Goal: Task Accomplishment & Management: Manage account settings

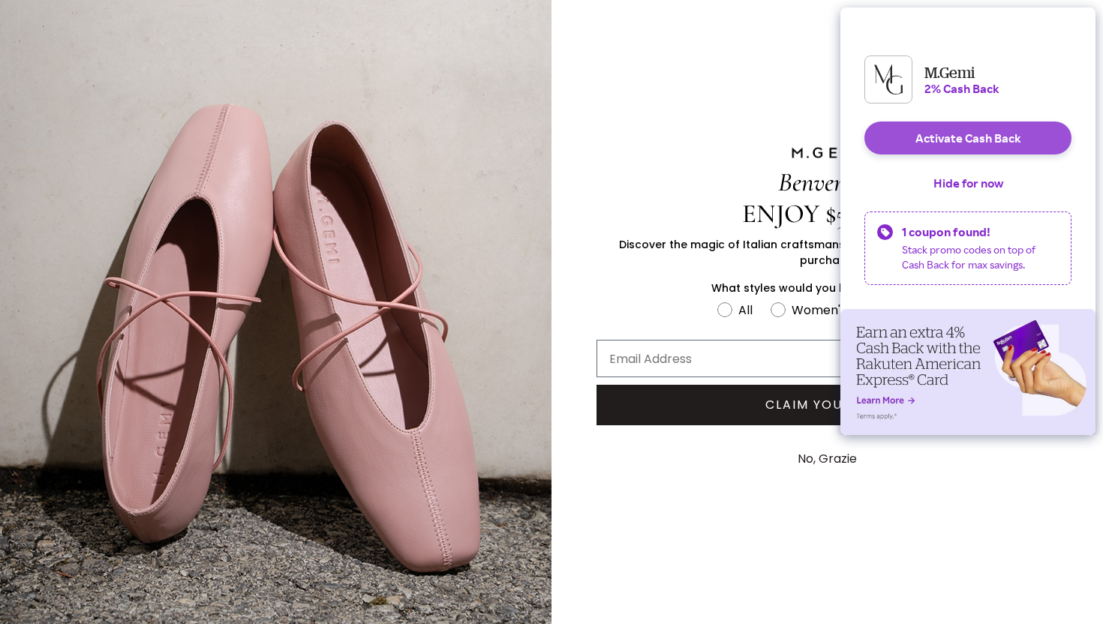
type input "[EMAIL_ADDRESS][DOMAIN_NAME]"
click at [958, 150] on button "Activate Cash Back" at bounding box center [968, 138] width 207 height 33
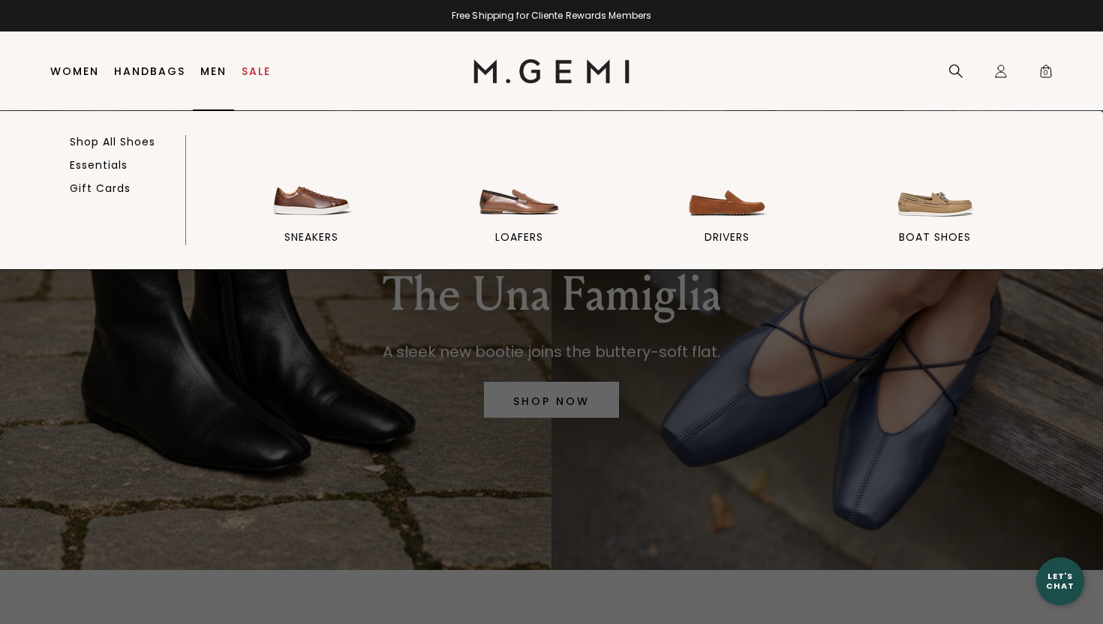
type input "[EMAIL_ADDRESS][DOMAIN_NAME]"
click at [215, 69] on link "Men" at bounding box center [213, 71] width 26 height 12
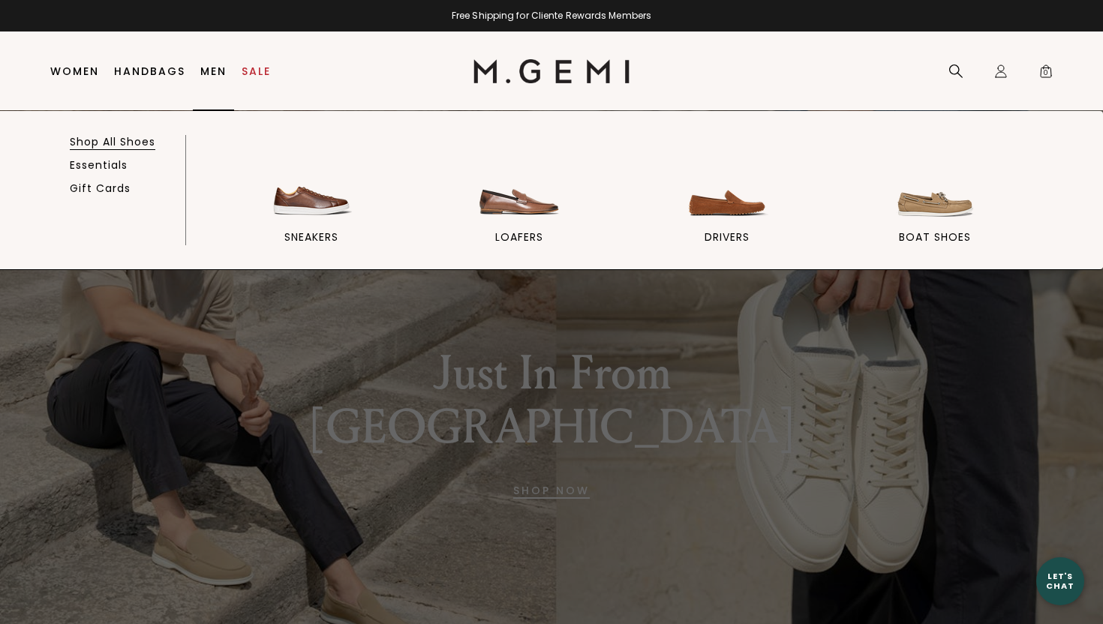
type input "[EMAIL_ADDRESS][DOMAIN_NAME]"
click at [128, 146] on link "Shop All Shoes" at bounding box center [113, 142] width 86 height 14
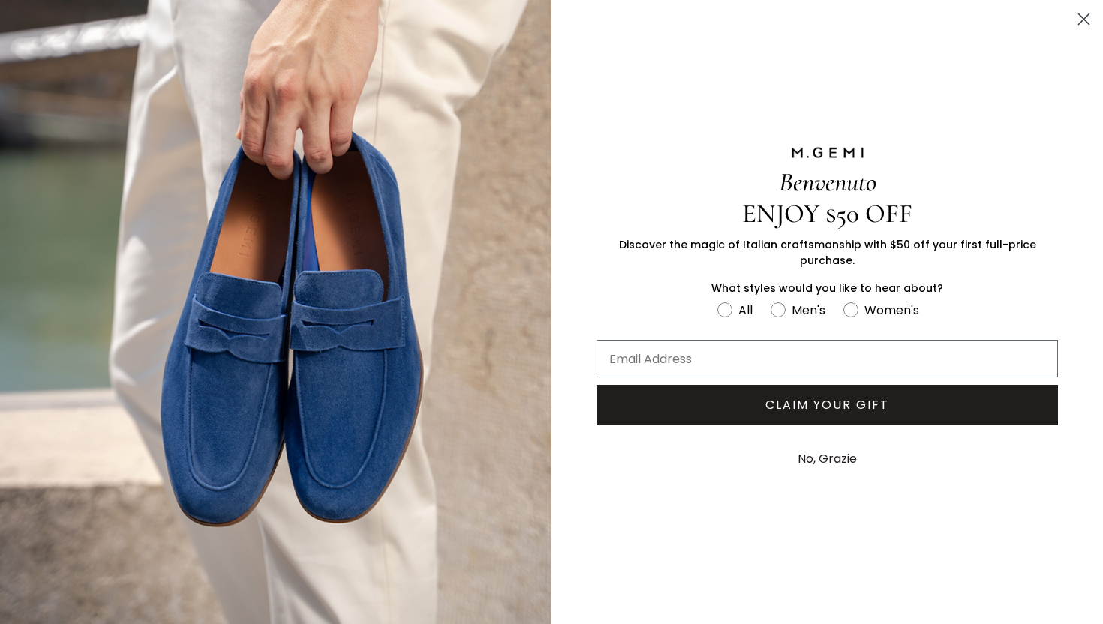
type input "[EMAIL_ADDRESS][DOMAIN_NAME]"
click at [1084, 17] on circle "Close dialog" at bounding box center [1084, 19] width 25 height 25
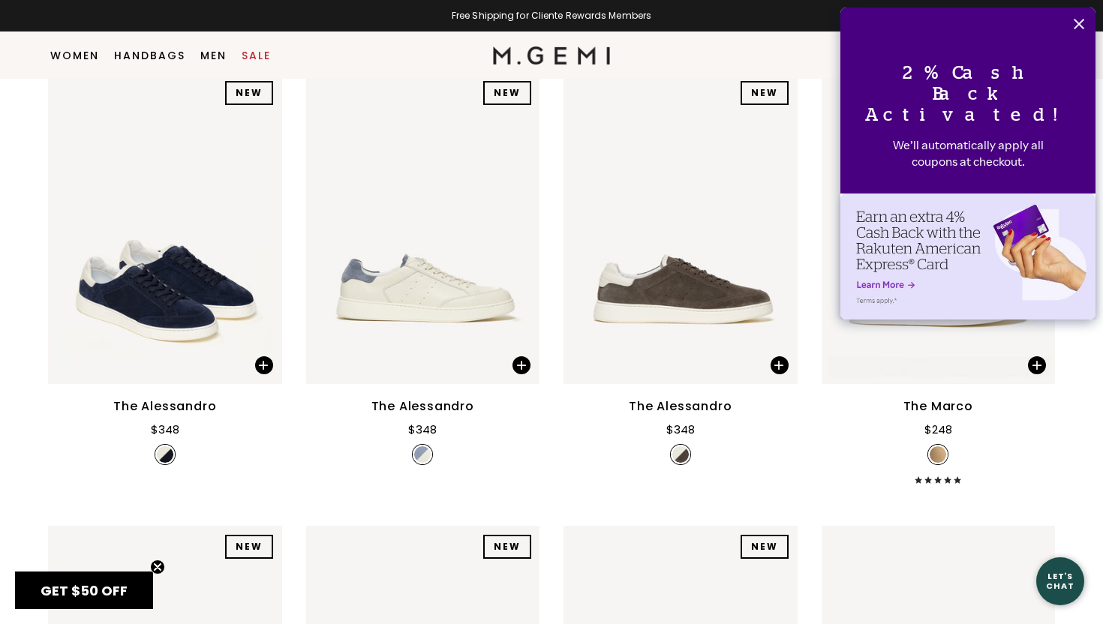
scroll to position [215, 0]
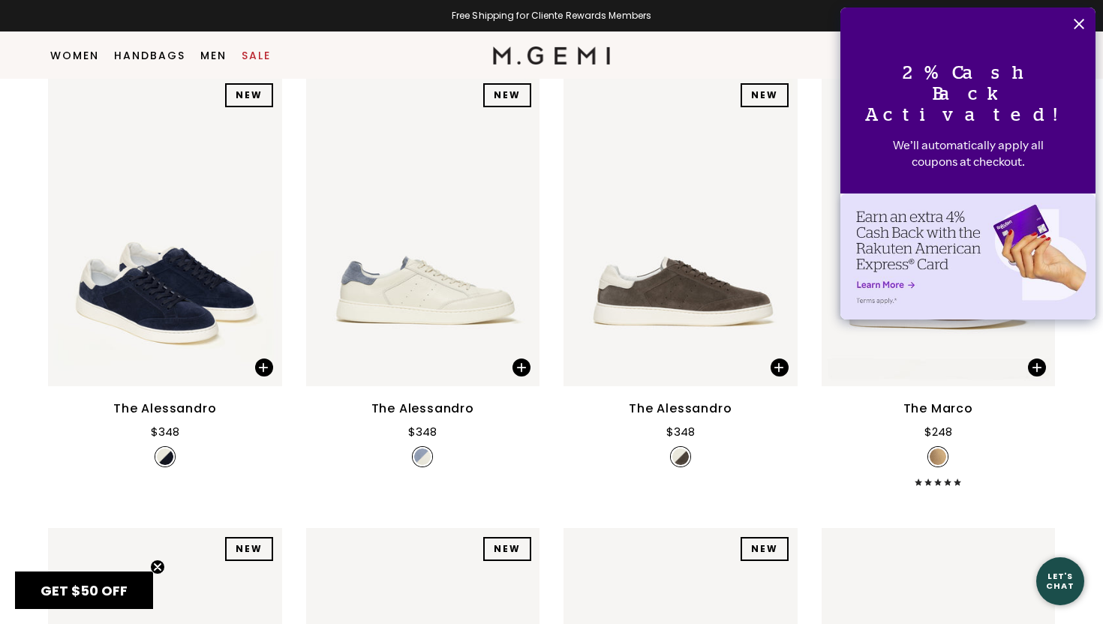
click at [1077, 24] on icon "Close" at bounding box center [1079, 24] width 12 height 12
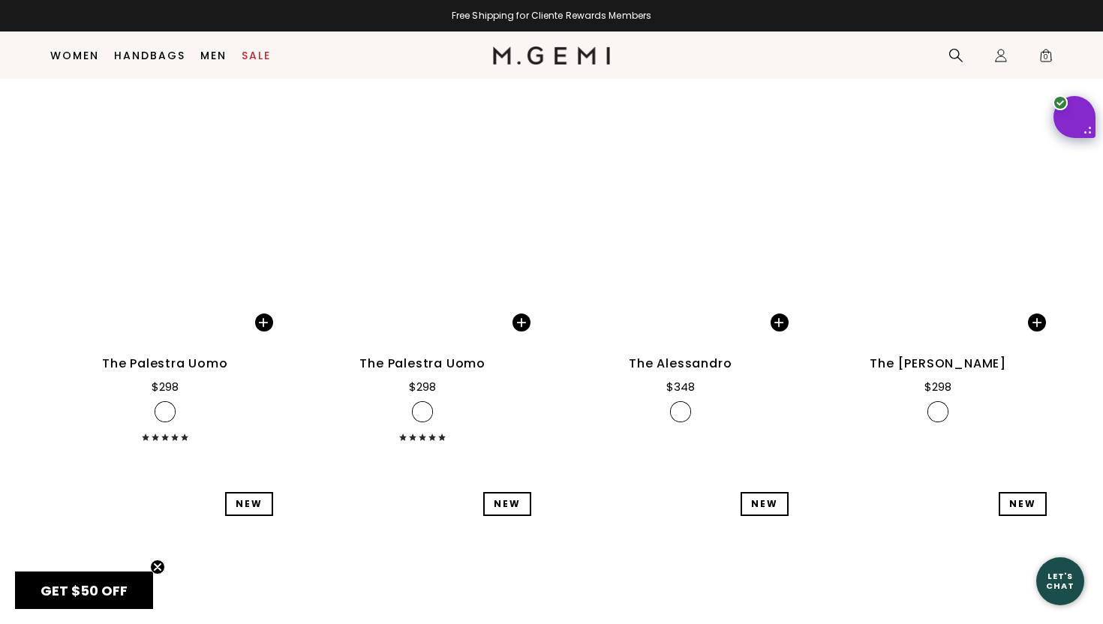
scroll to position [4804, 0]
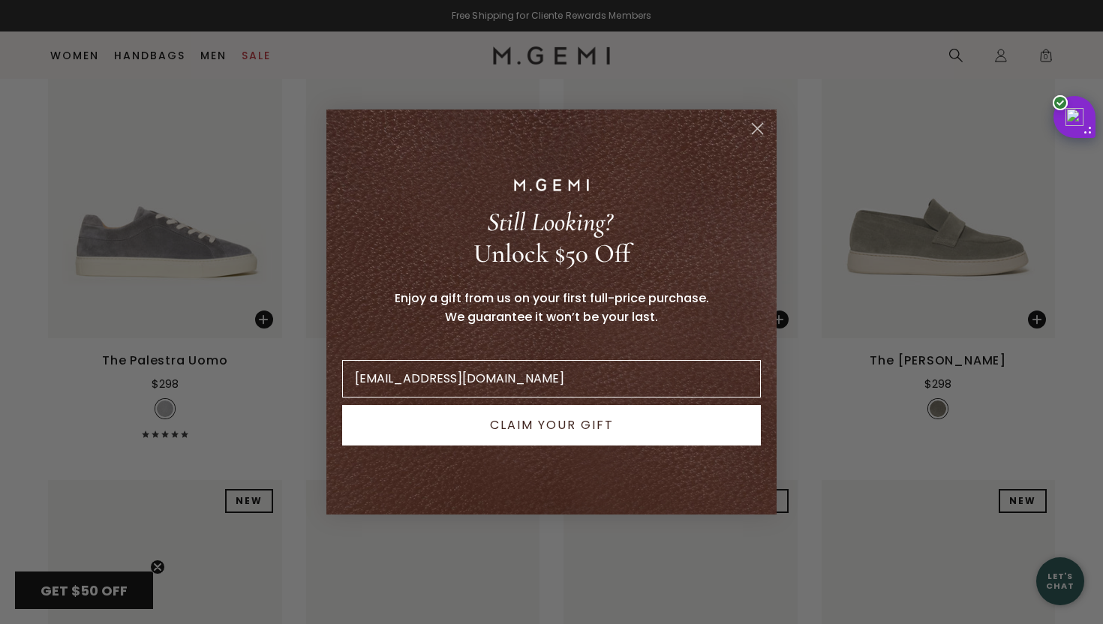
click at [761, 124] on icon "Close dialog" at bounding box center [758, 129] width 11 height 11
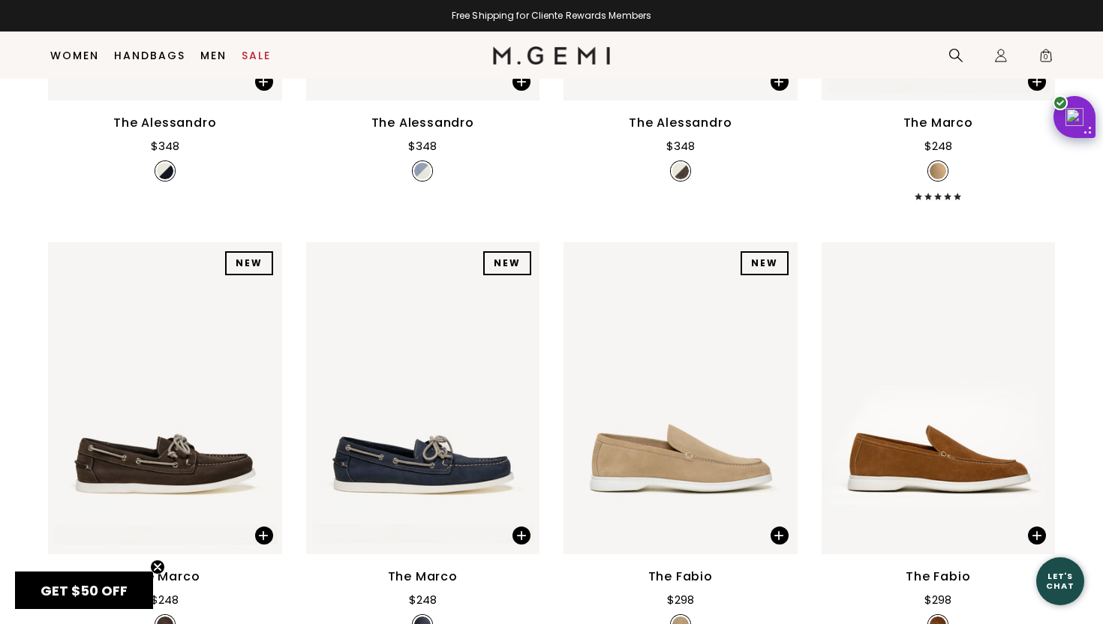
scroll to position [0, 0]
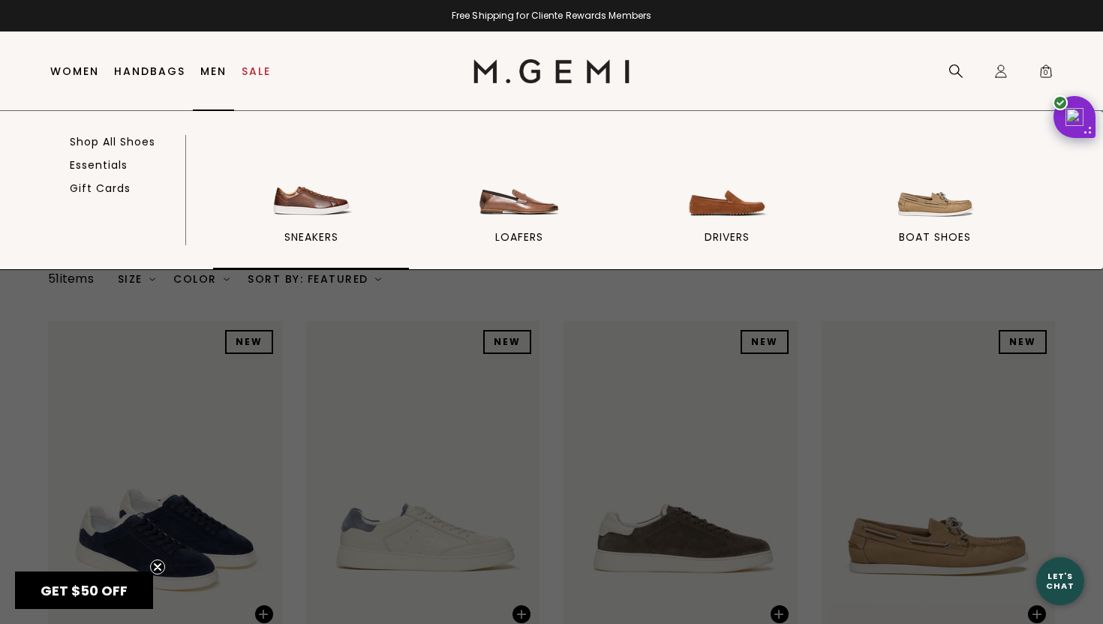
click at [343, 230] on link "sneakers" at bounding box center [311, 204] width 196 height 131
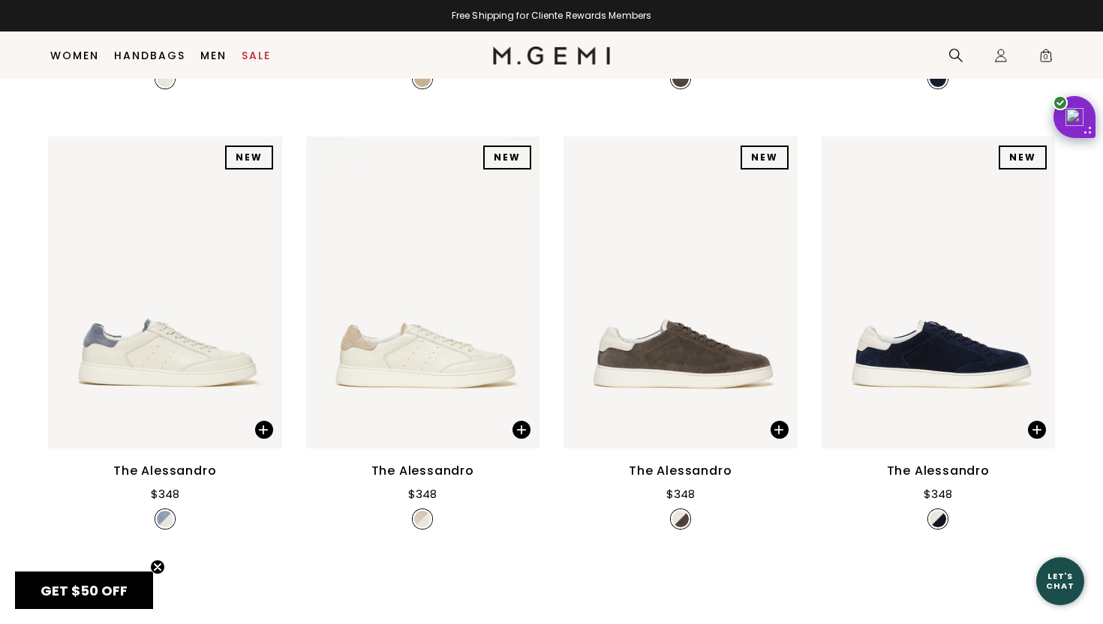
scroll to position [1115, 0]
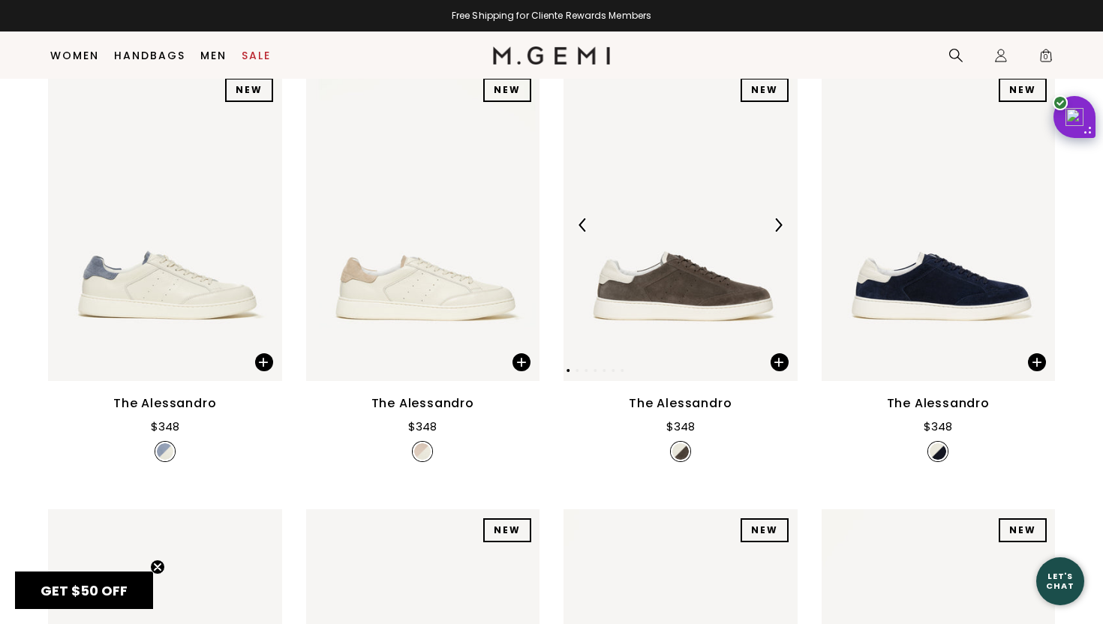
type input "[EMAIL_ADDRESS][DOMAIN_NAME]"
click at [777, 222] on img at bounding box center [778, 225] width 14 height 14
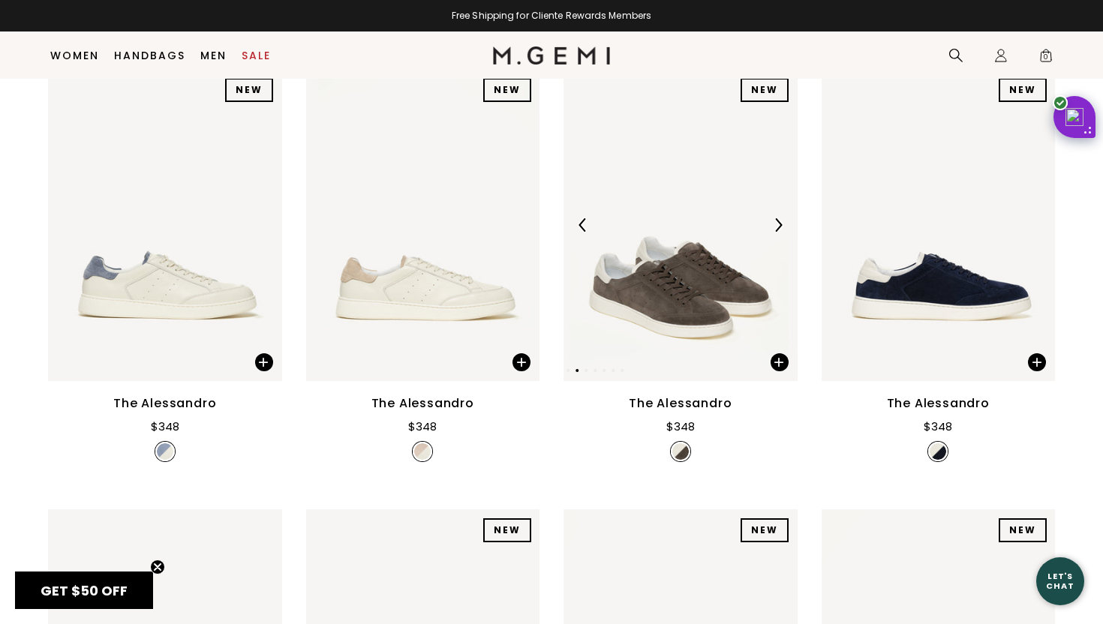
click at [777, 222] on img at bounding box center [778, 225] width 14 height 14
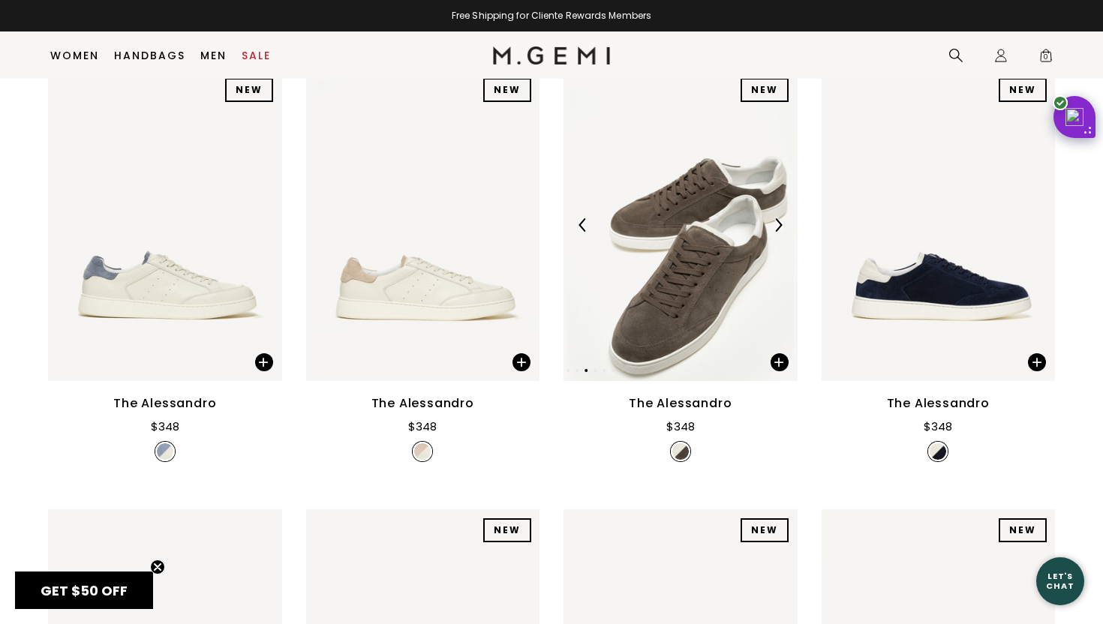
click at [777, 222] on img at bounding box center [778, 225] width 14 height 14
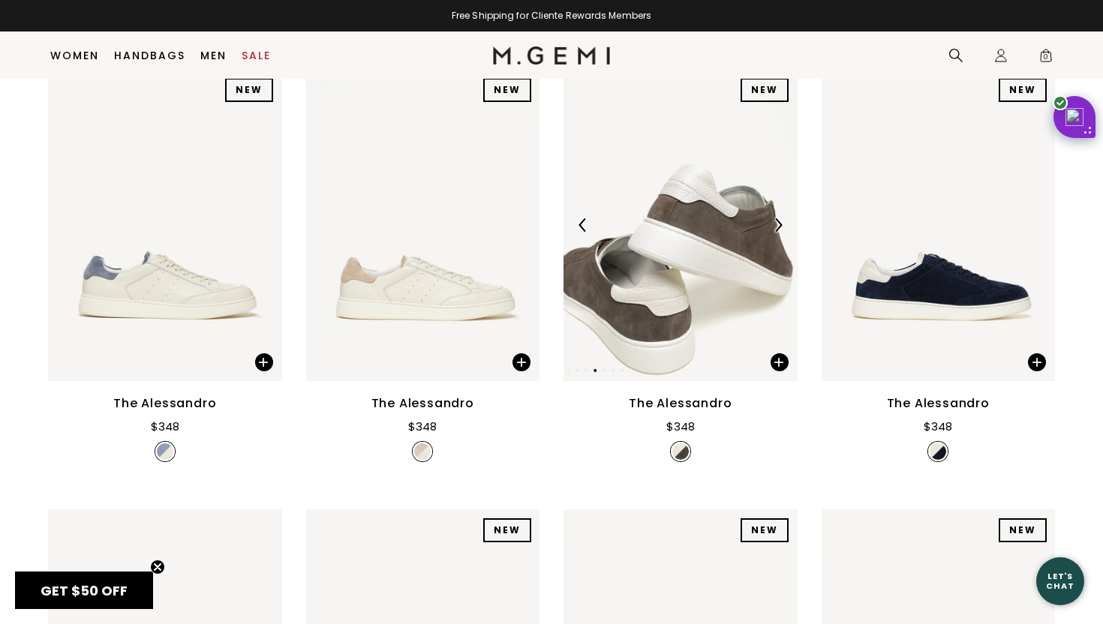
click at [777, 222] on img at bounding box center [778, 225] width 14 height 14
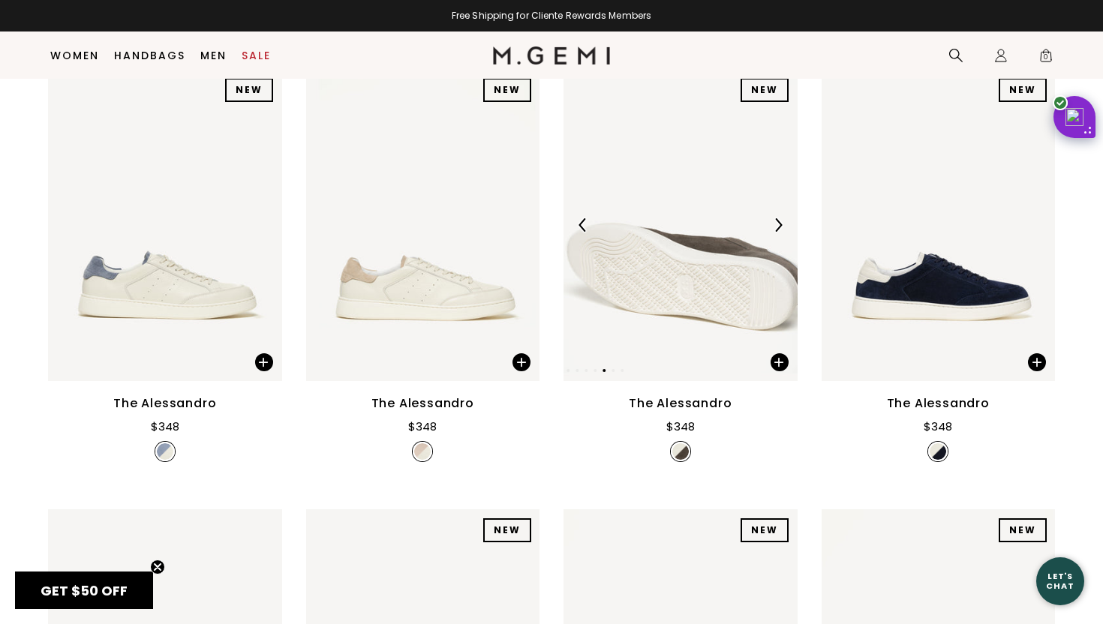
click at [777, 222] on img at bounding box center [778, 225] width 14 height 14
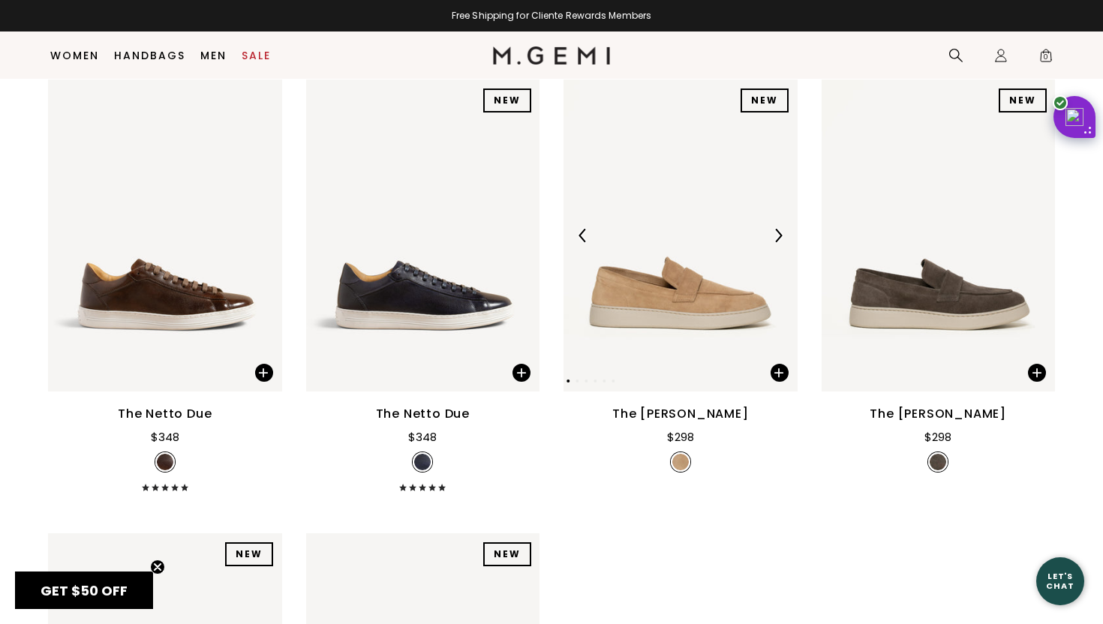
scroll to position [1561, 0]
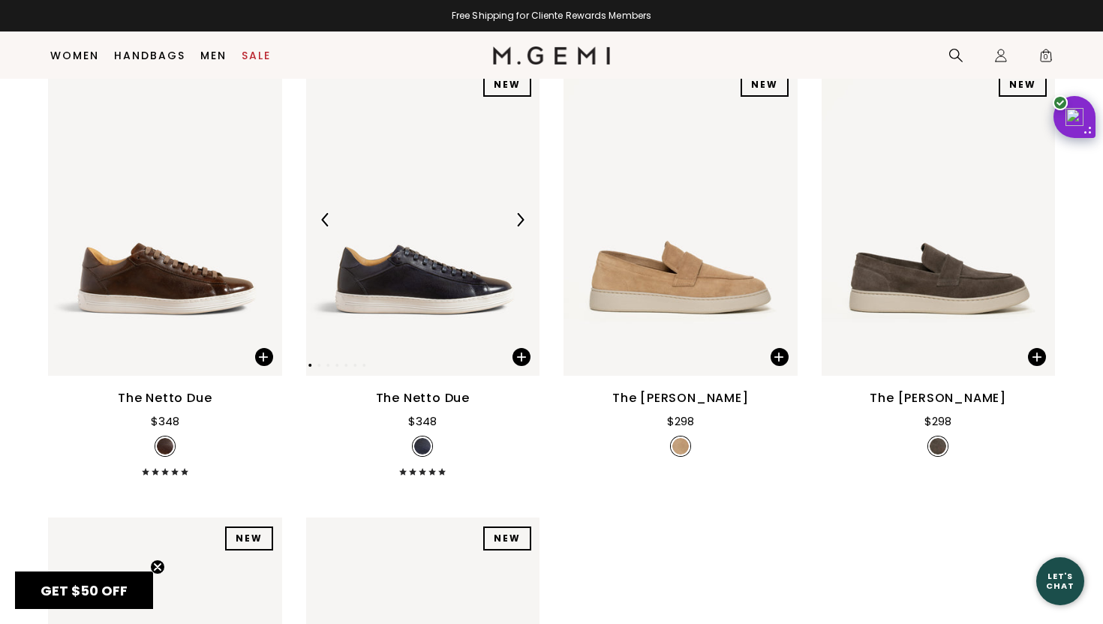
click at [520, 223] on img at bounding box center [520, 220] width 14 height 14
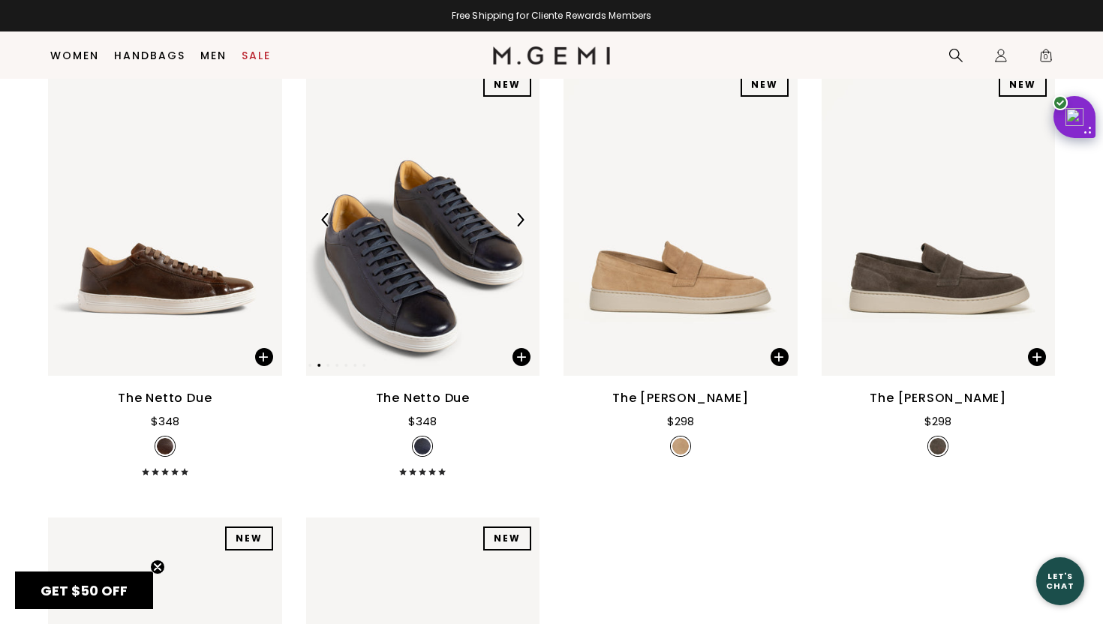
click at [520, 223] on img at bounding box center [520, 220] width 14 height 14
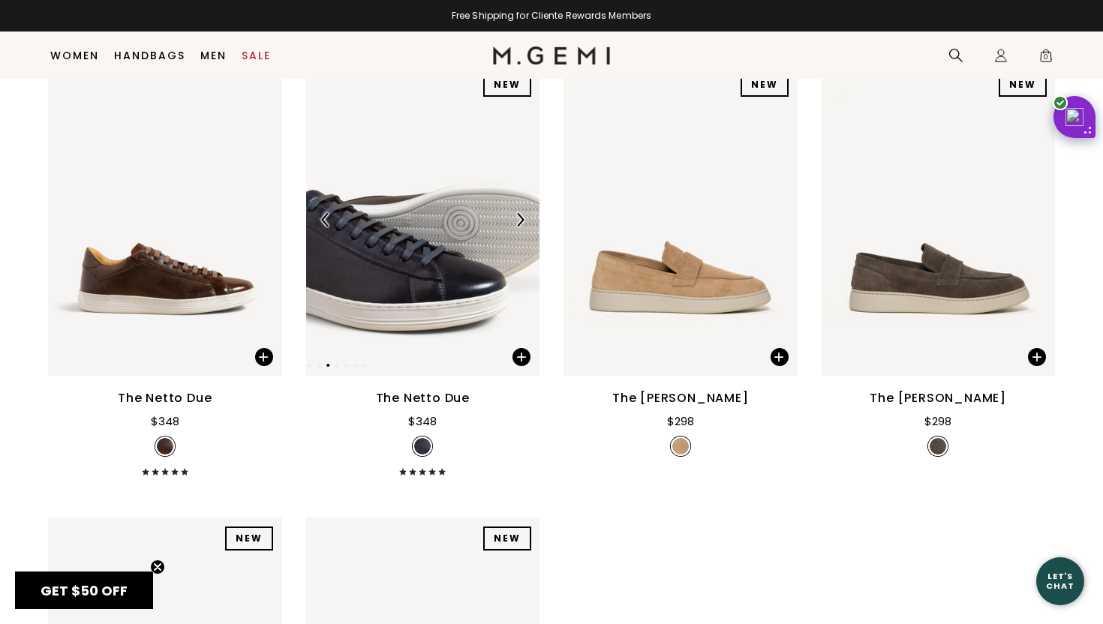
click at [520, 223] on img at bounding box center [520, 220] width 14 height 14
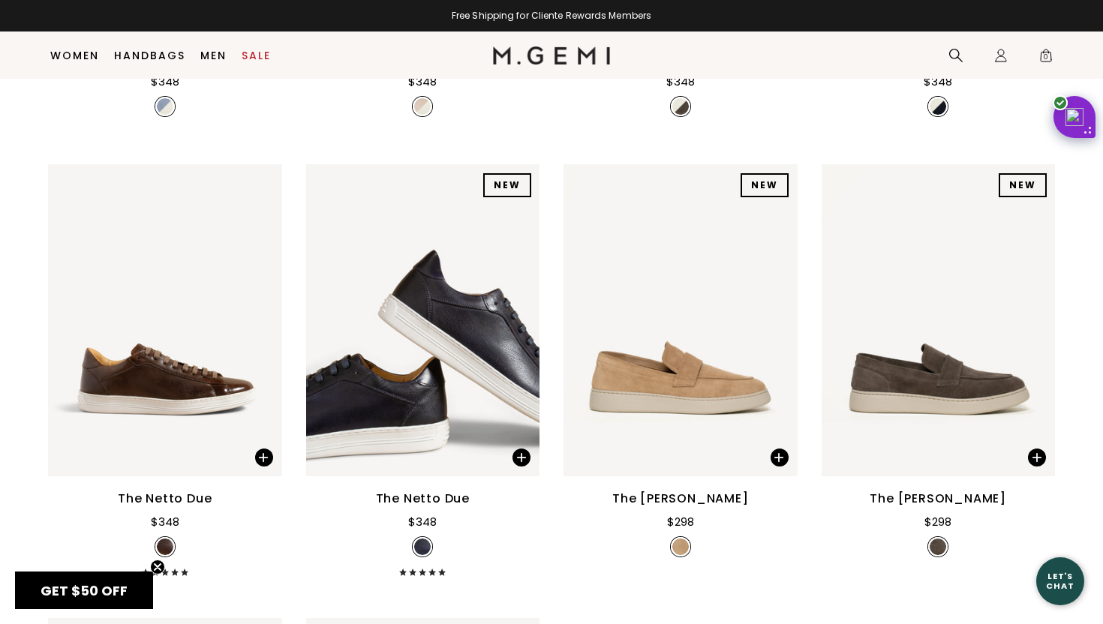
scroll to position [1466, 0]
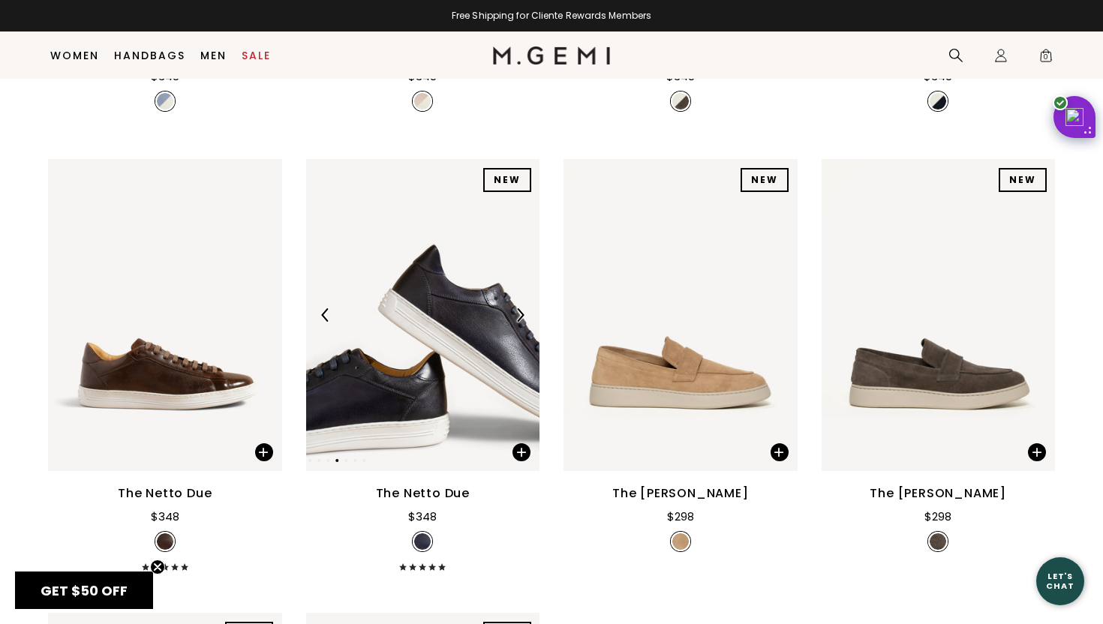
click at [519, 314] on img at bounding box center [520, 315] width 14 height 14
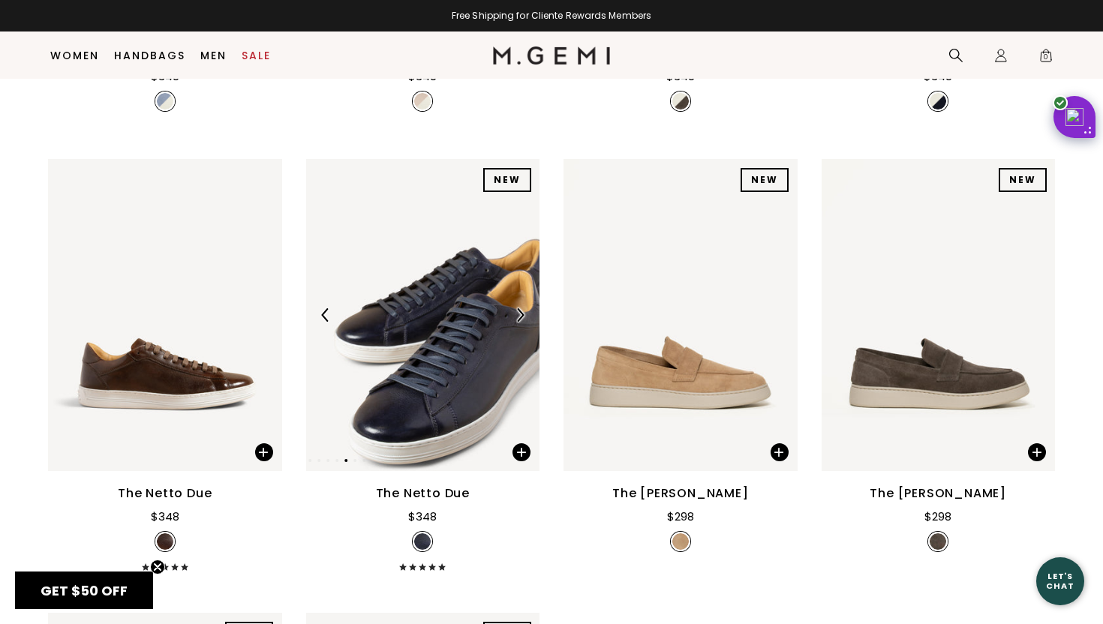
click at [522, 317] on img at bounding box center [520, 315] width 14 height 14
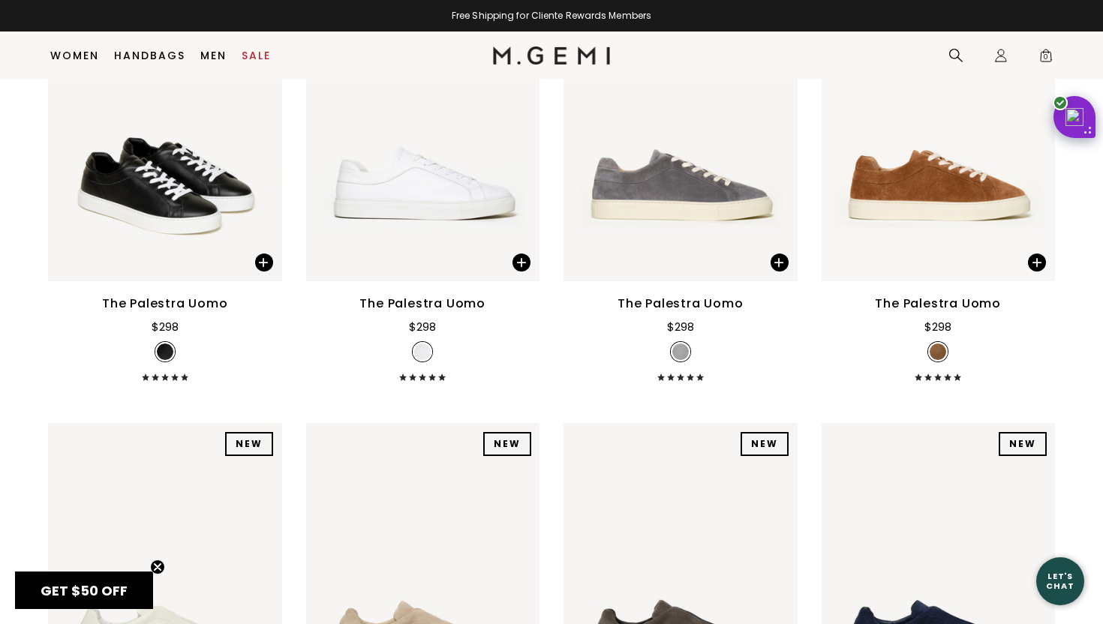
scroll to position [140, 0]
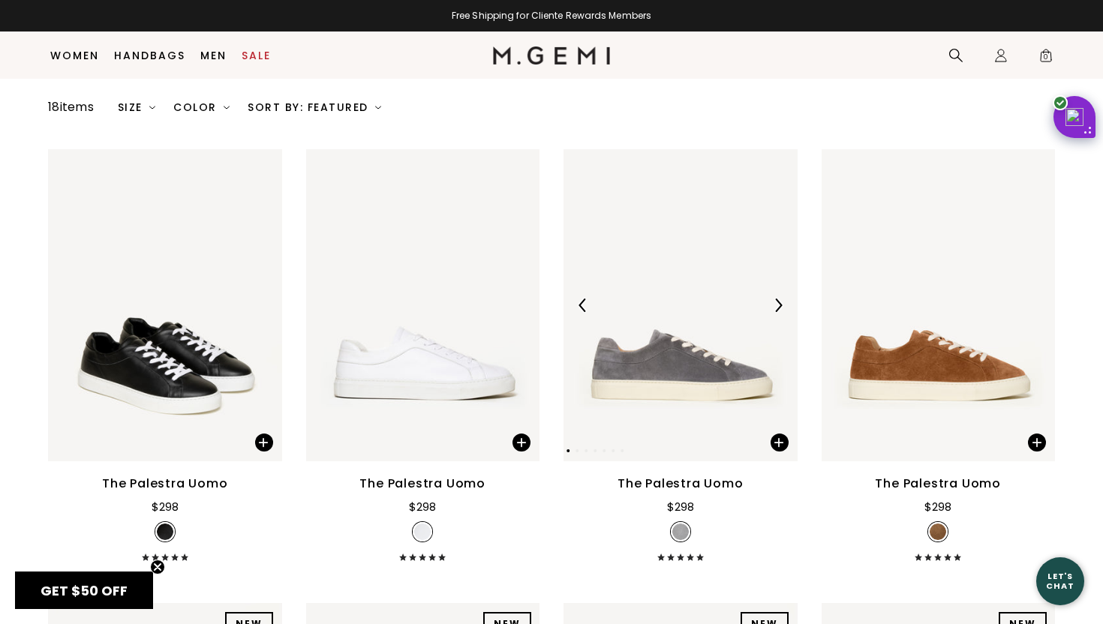
click at [687, 347] on img at bounding box center [681, 305] width 234 height 312
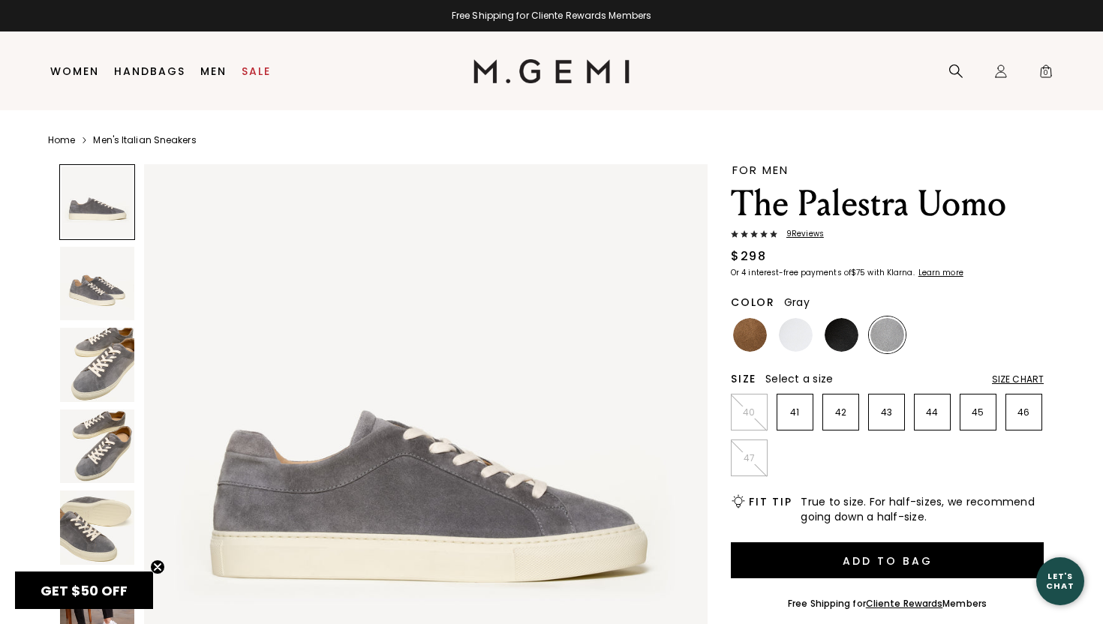
type input "[EMAIL_ADDRESS][DOMAIN_NAME]"
click at [102, 372] on img at bounding box center [97, 365] width 74 height 74
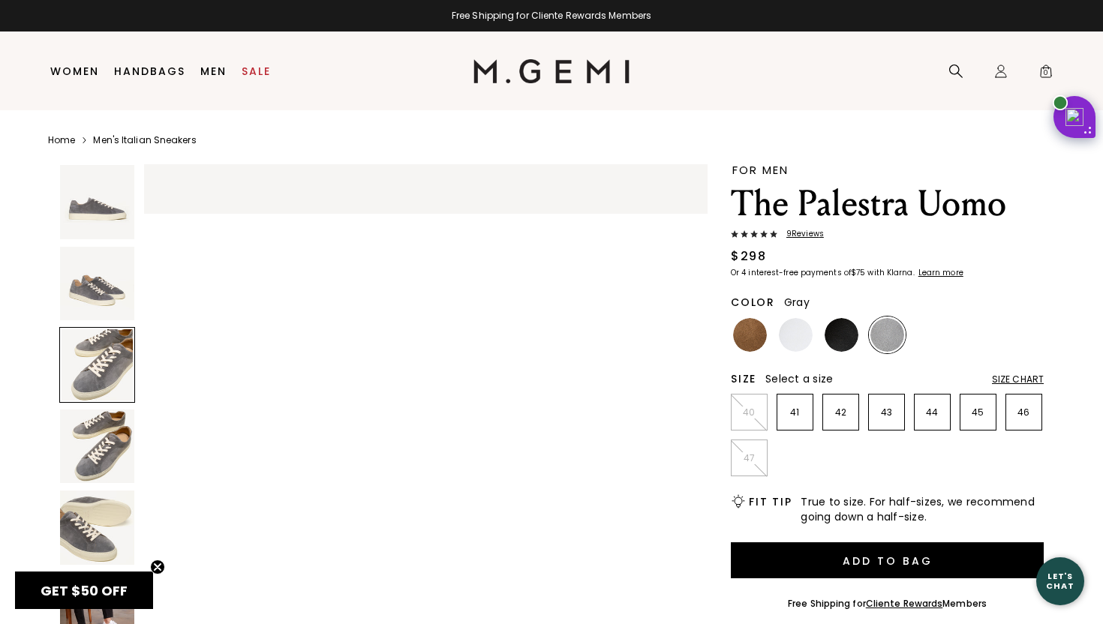
scroll to position [1158, 0]
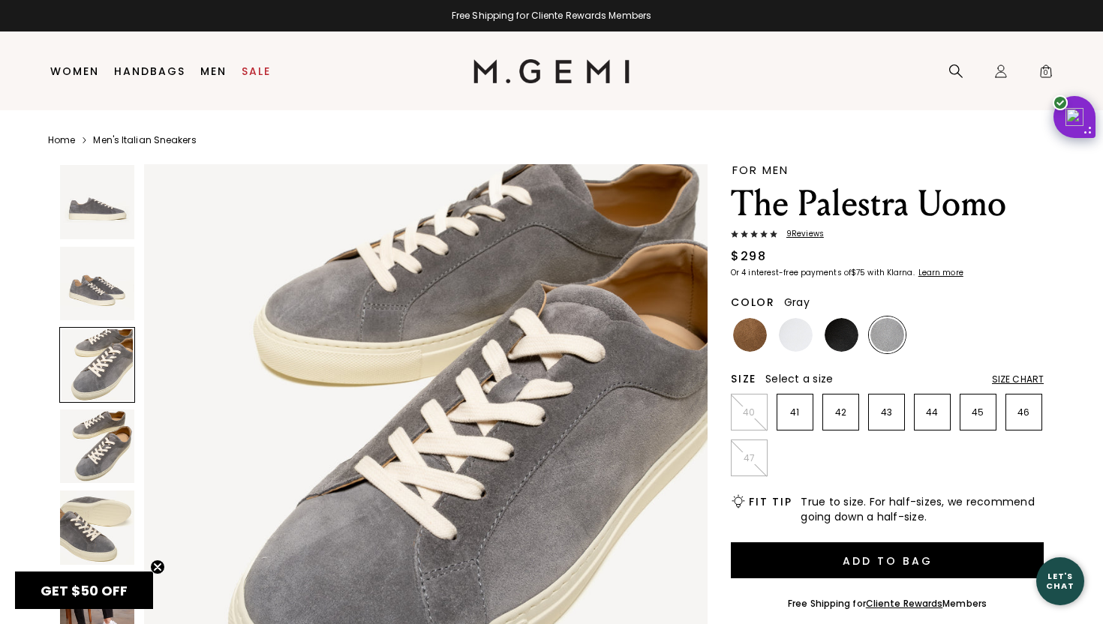
click at [99, 454] on img at bounding box center [97, 447] width 74 height 74
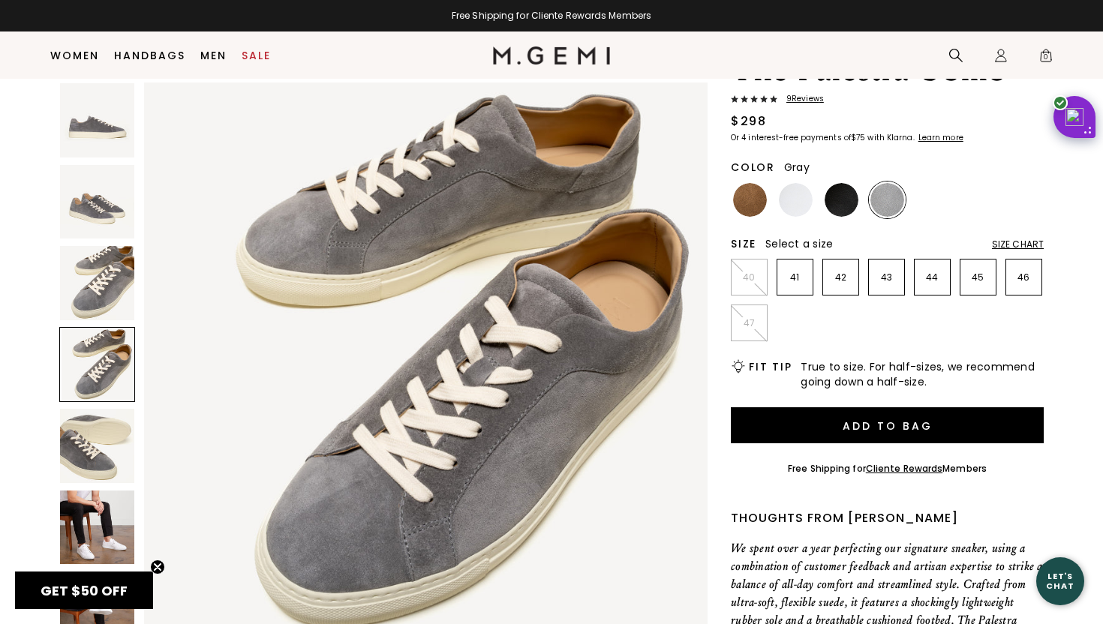
scroll to position [104, 0]
click at [89, 531] on img at bounding box center [97, 528] width 74 height 74
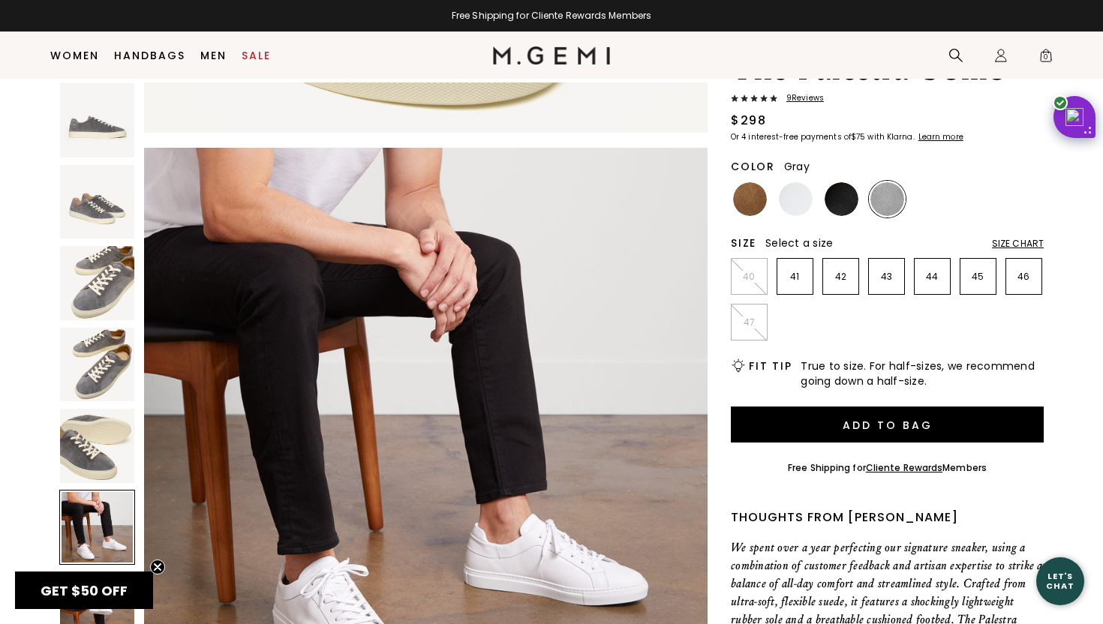
scroll to position [2895, 0]
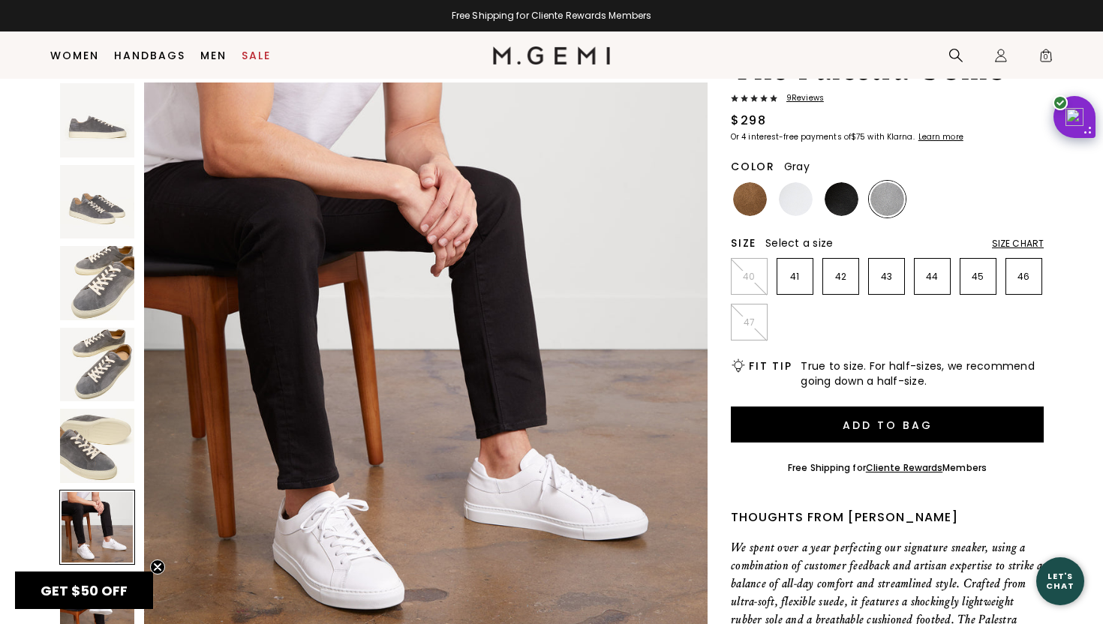
click at [95, 440] on img at bounding box center [97, 446] width 74 height 74
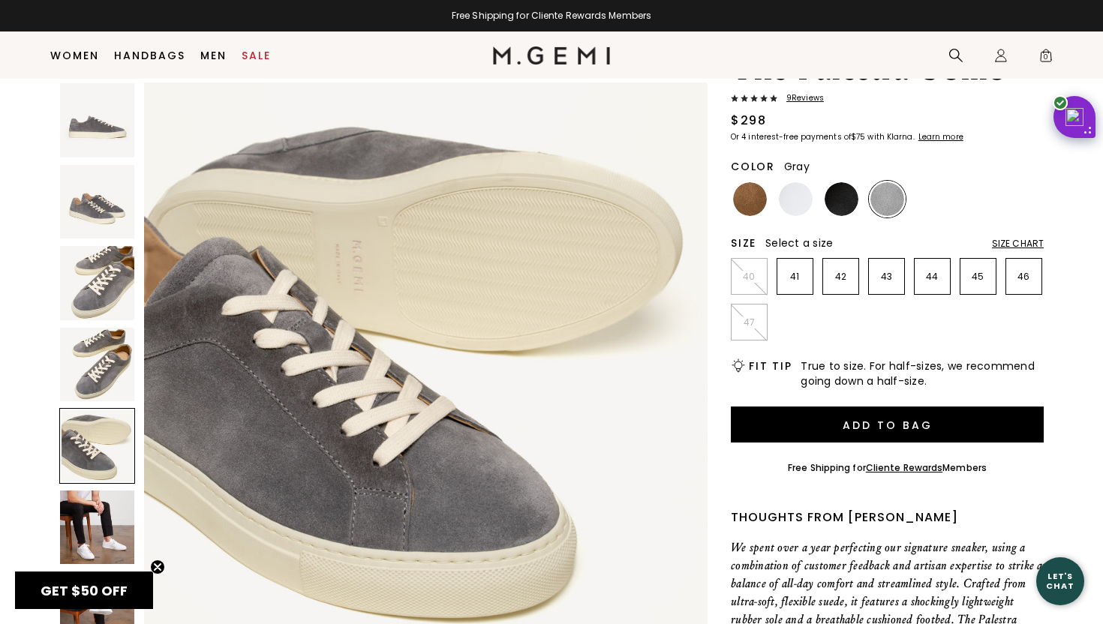
scroll to position [2316, 0]
click at [86, 118] on img at bounding box center [97, 120] width 74 height 74
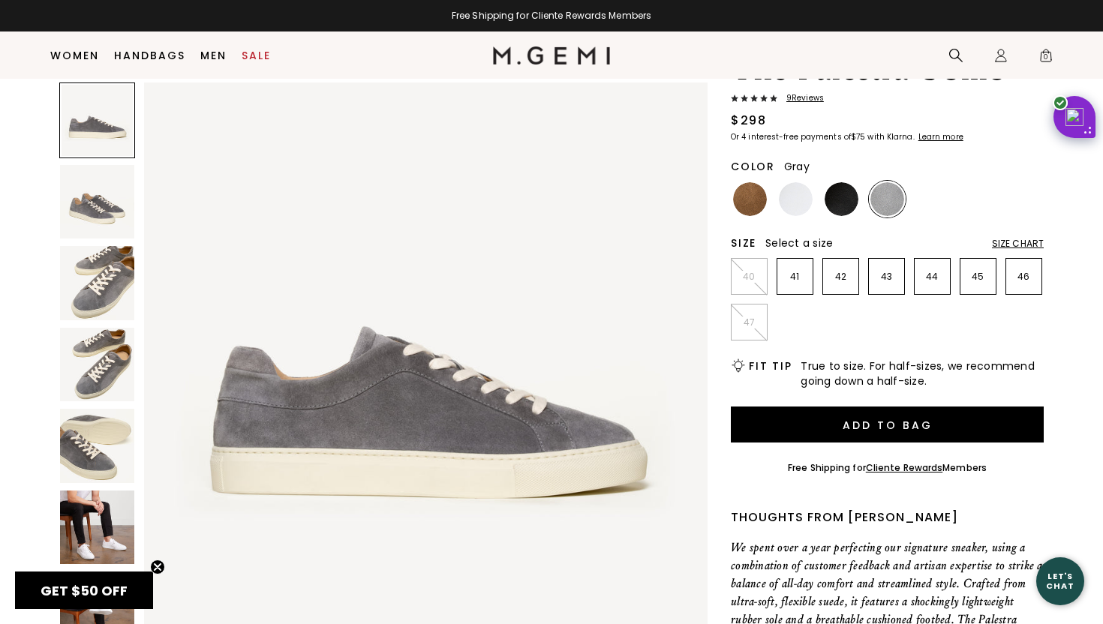
scroll to position [0, 0]
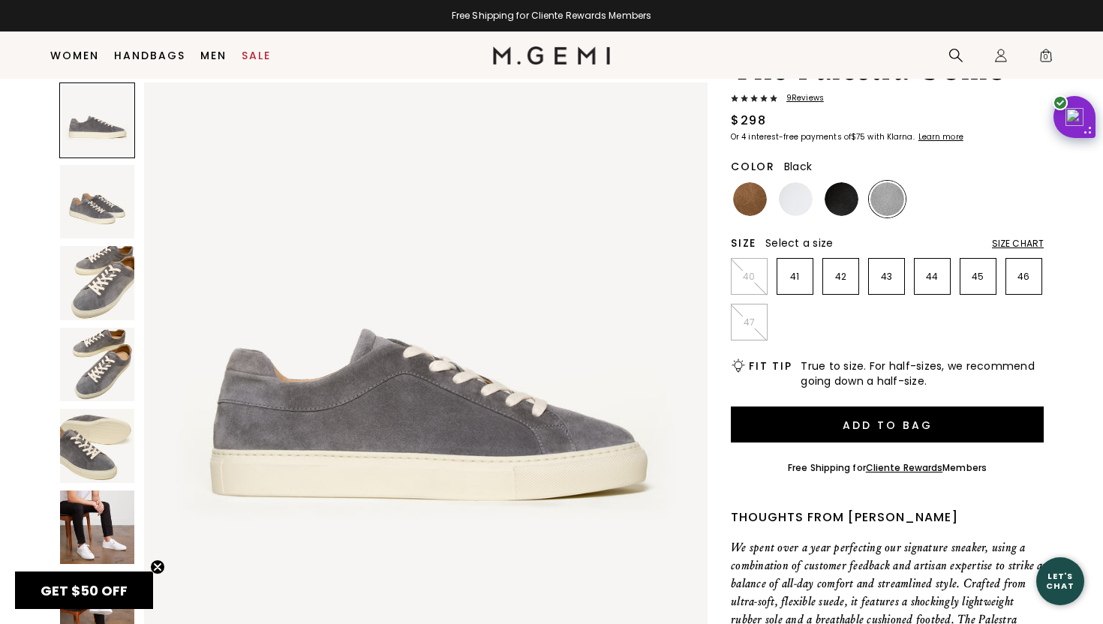
click at [836, 190] on img at bounding box center [842, 199] width 34 height 34
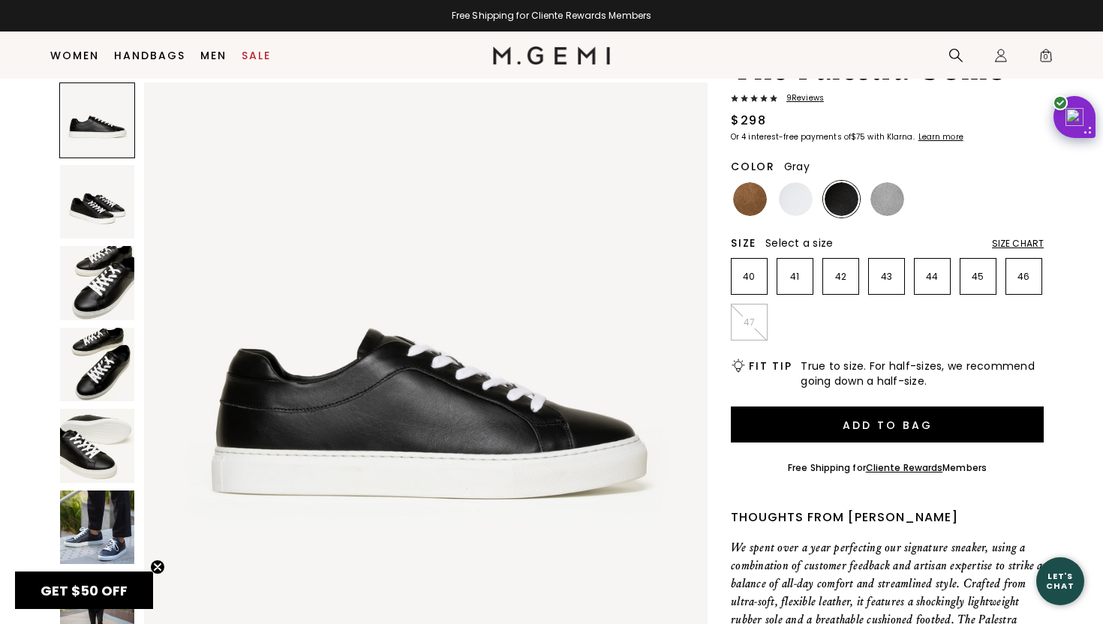
click at [885, 197] on img at bounding box center [888, 199] width 34 height 34
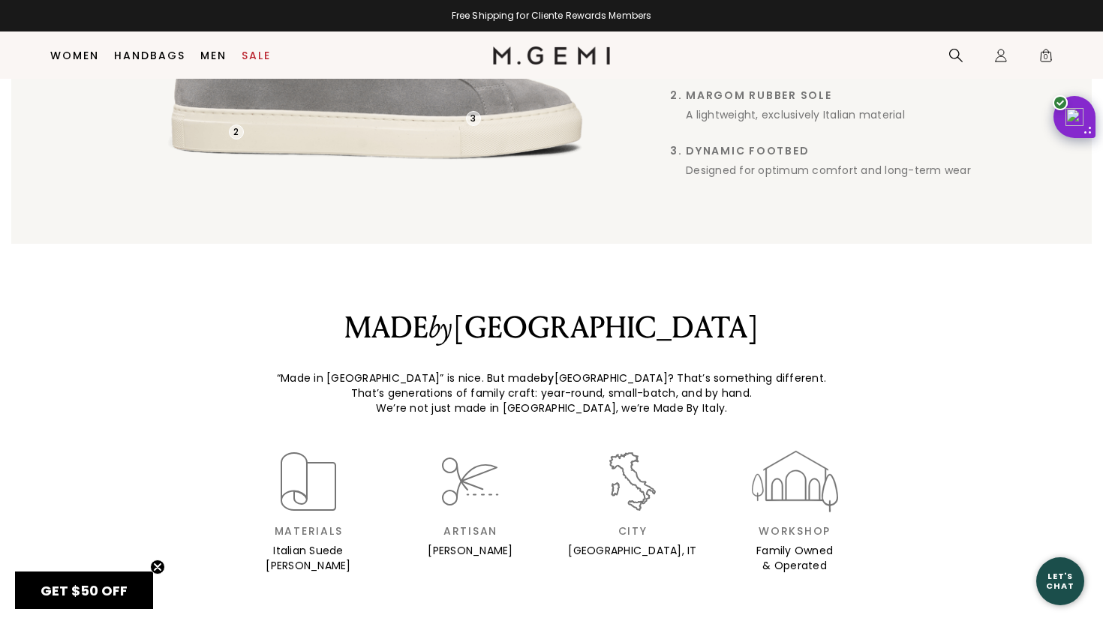
scroll to position [1755, 0]
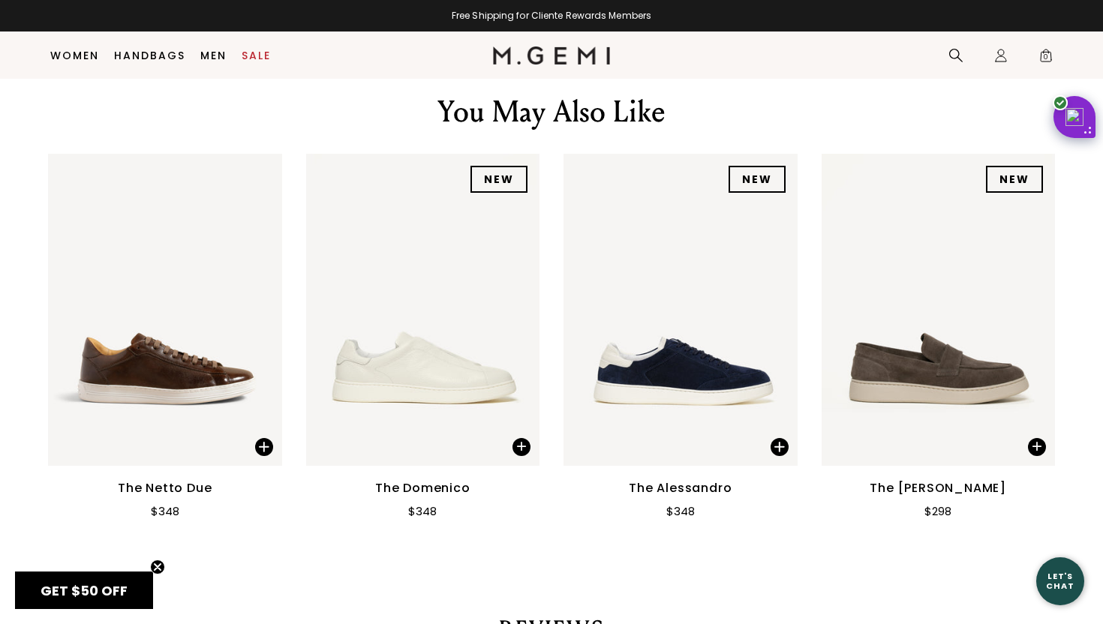
click at [698, 305] on img at bounding box center [681, 309] width 234 height 311
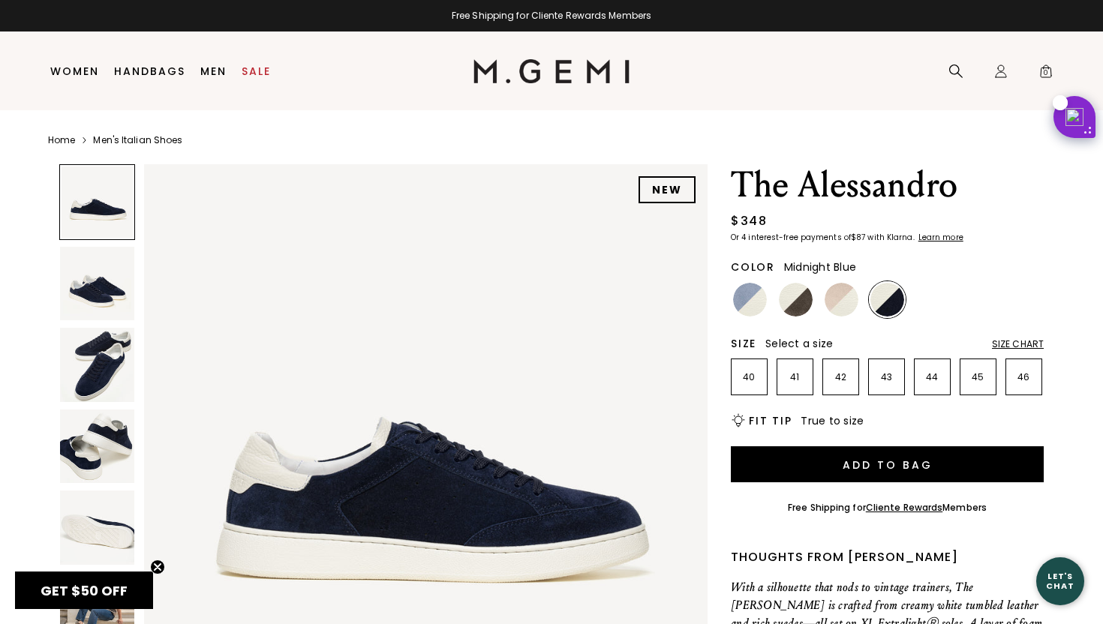
type input "[EMAIL_ADDRESS][DOMAIN_NAME]"
click at [888, 299] on img at bounding box center [888, 300] width 34 height 34
click at [801, 307] on img at bounding box center [796, 300] width 34 height 34
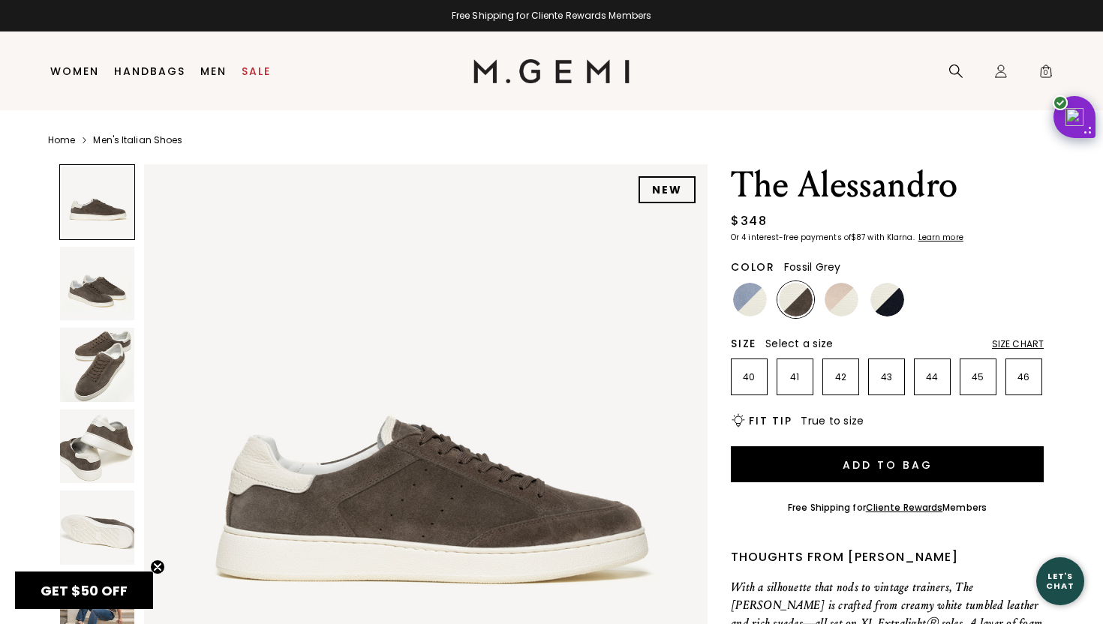
click at [100, 367] on img at bounding box center [97, 365] width 74 height 74
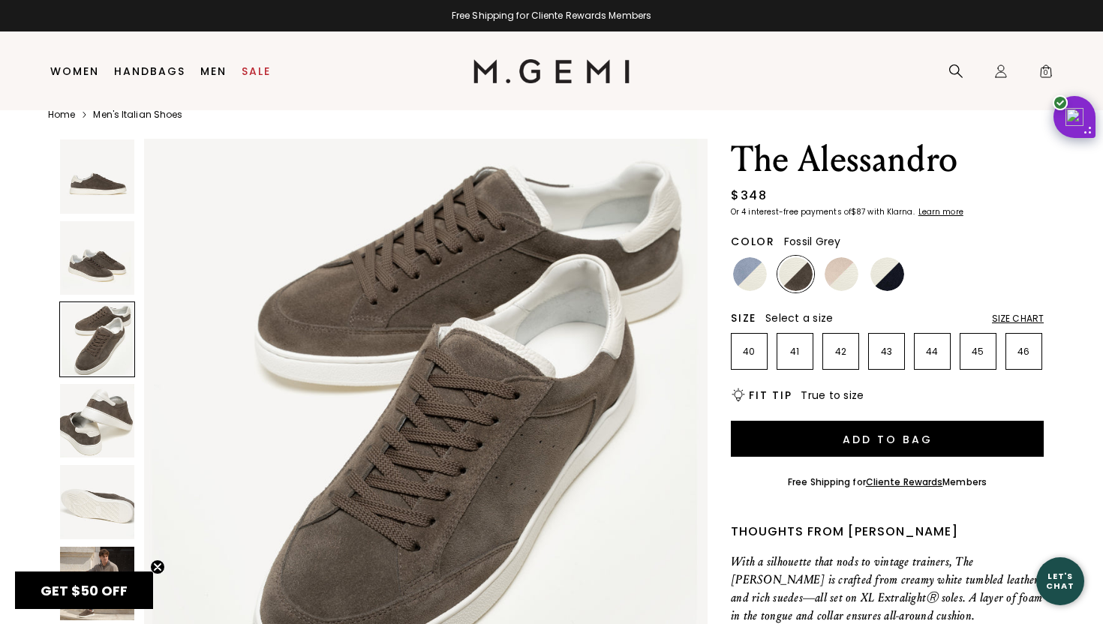
scroll to position [26, 0]
click at [110, 246] on img at bounding box center [97, 258] width 74 height 74
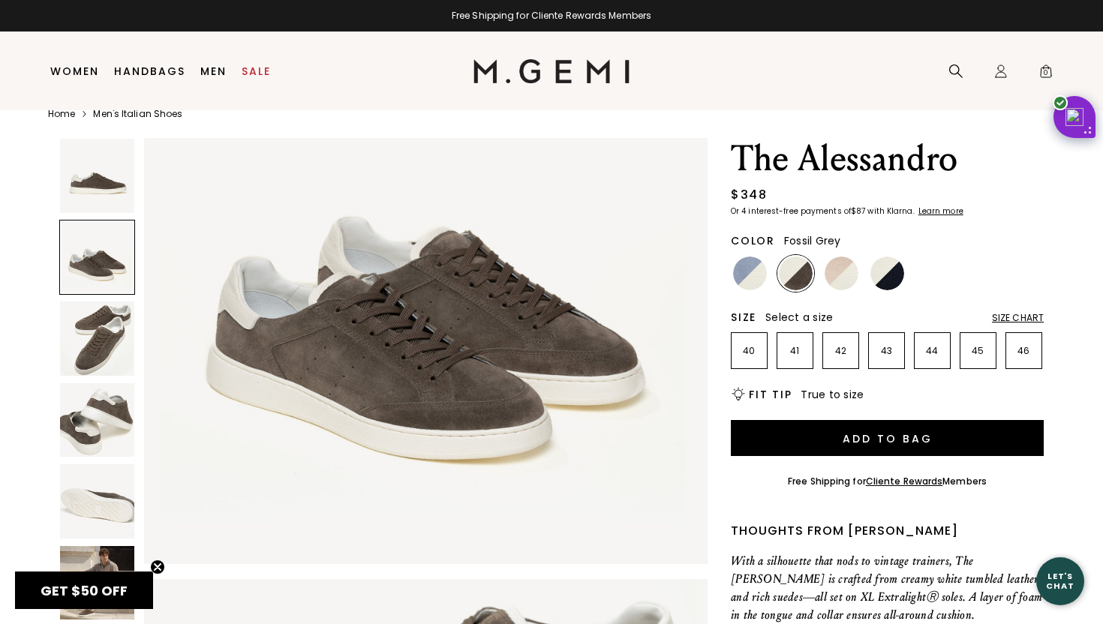
scroll to position [579, 0]
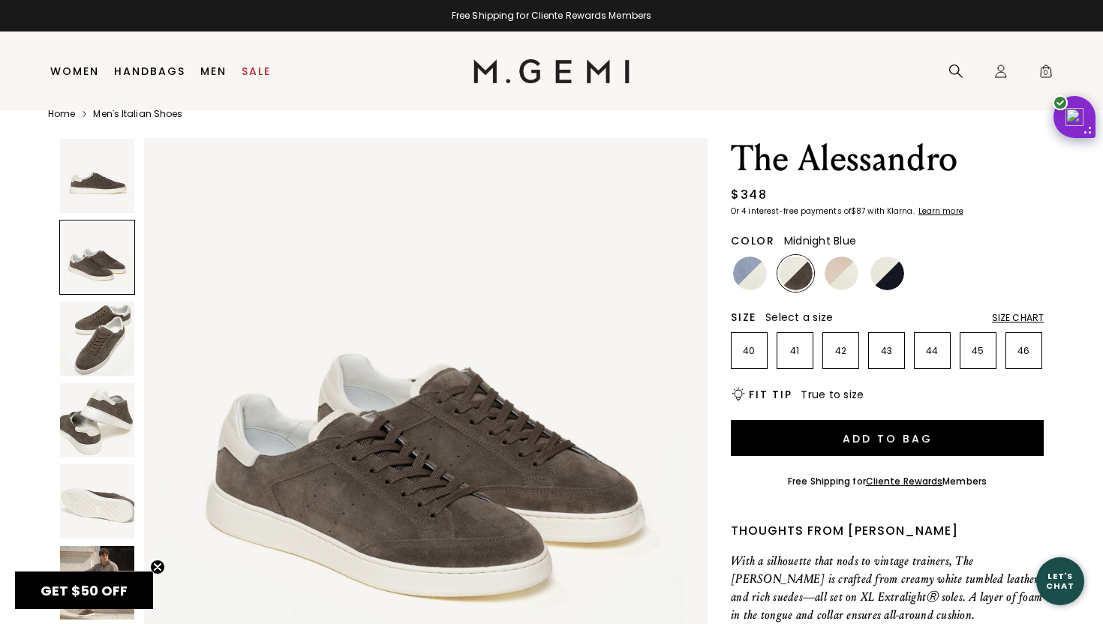
click at [885, 279] on img at bounding box center [888, 274] width 34 height 34
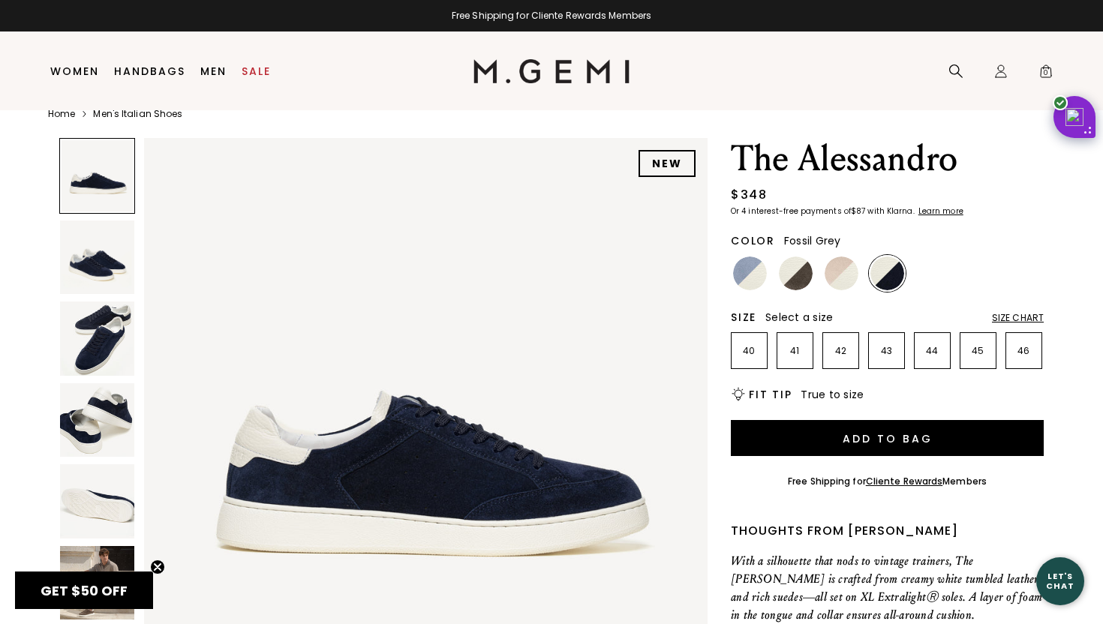
click at [804, 278] on img at bounding box center [796, 274] width 34 height 34
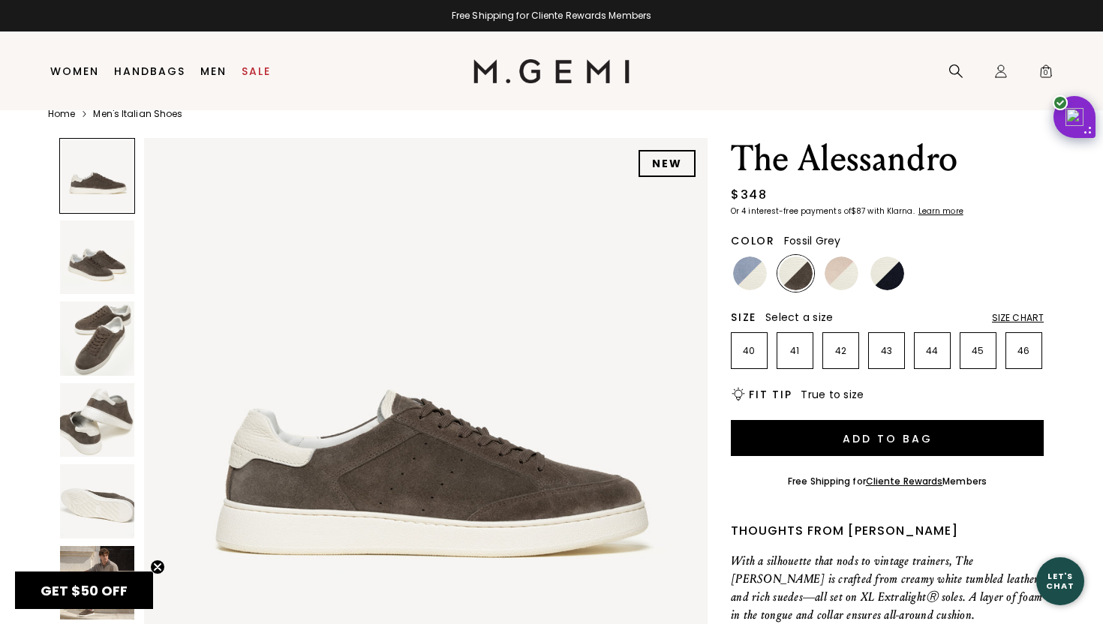
click at [110, 347] on img at bounding box center [97, 339] width 74 height 74
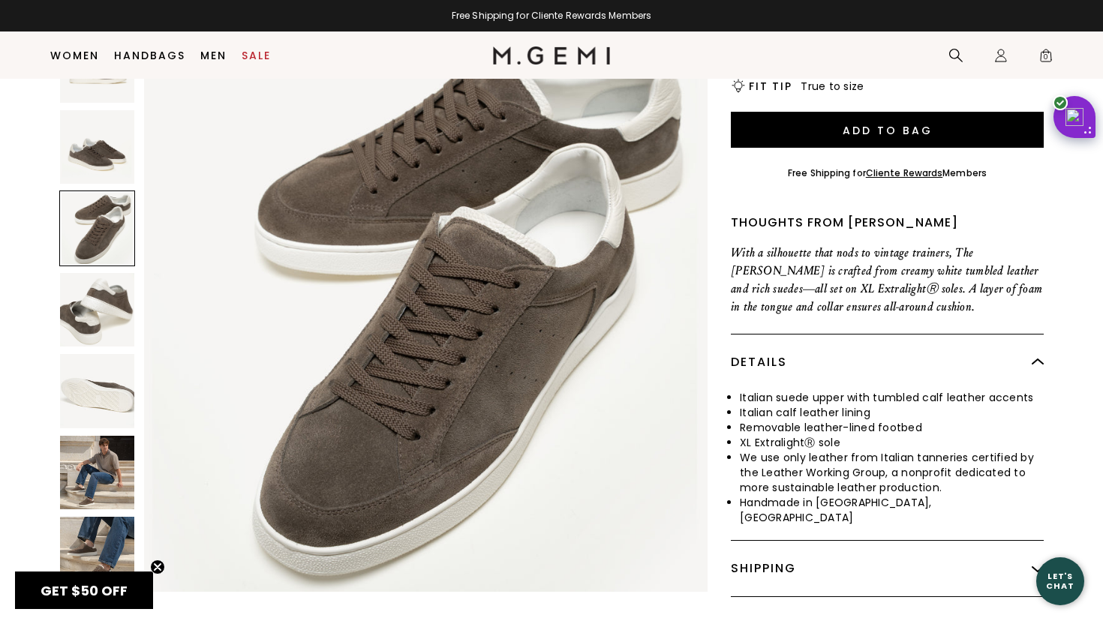
scroll to position [302, 0]
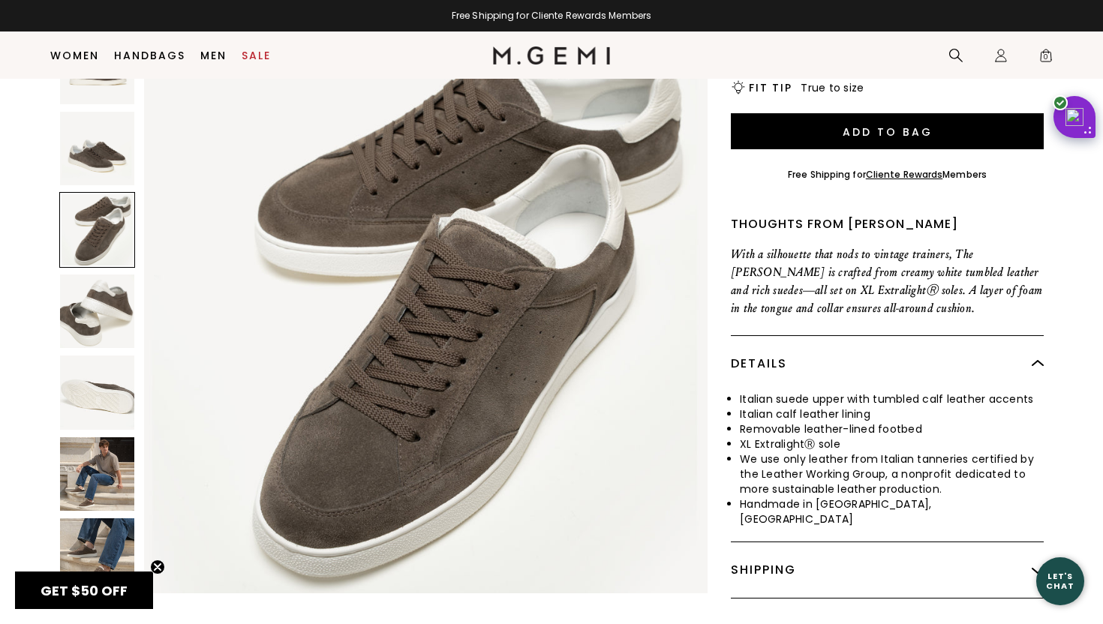
click at [85, 146] on img at bounding box center [97, 148] width 74 height 74
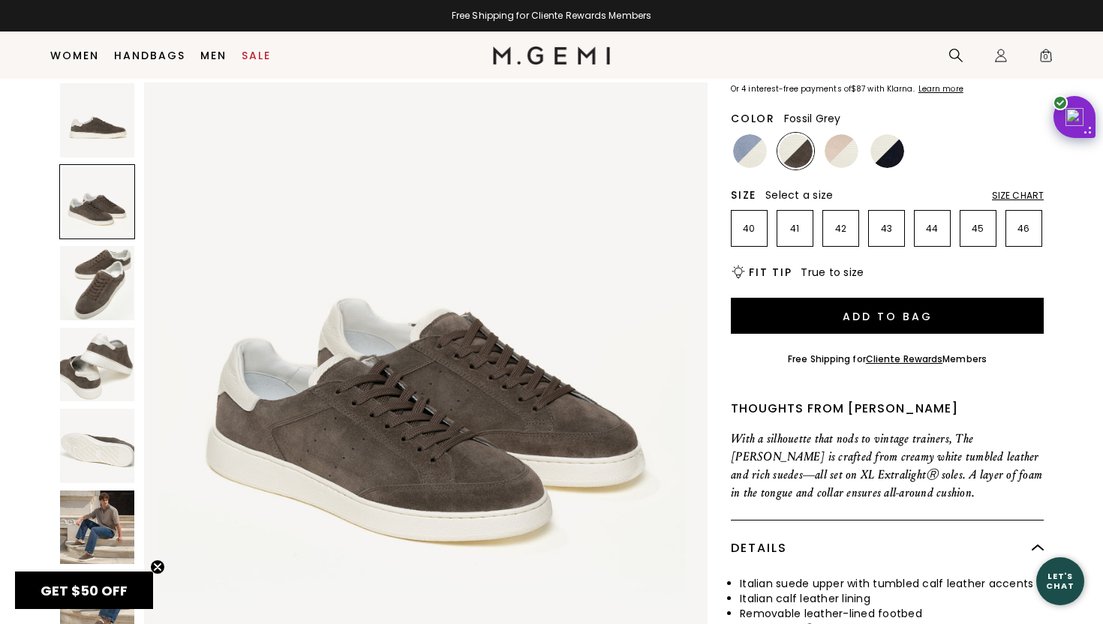
scroll to position [113, 0]
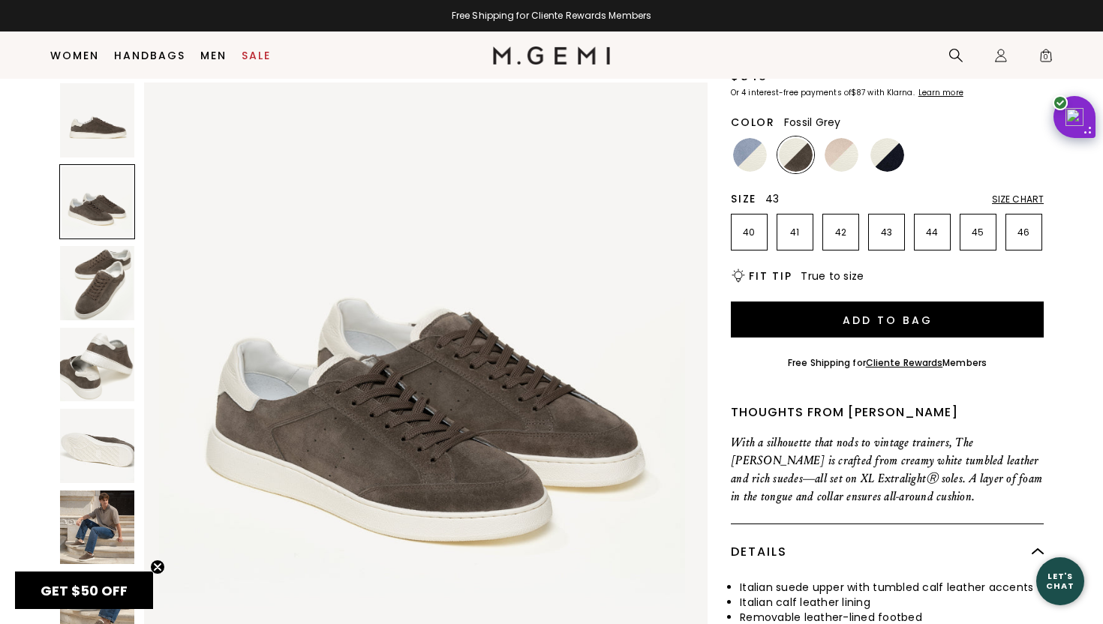
click at [887, 220] on li "43" at bounding box center [886, 232] width 37 height 37
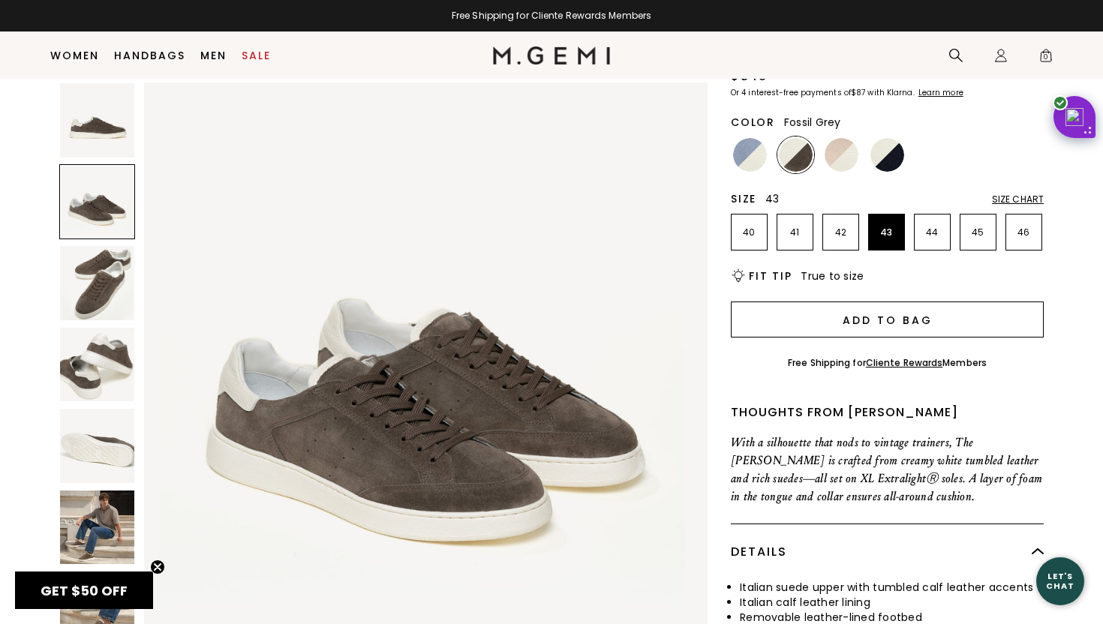
click at [824, 330] on button "Add to Bag" at bounding box center [887, 320] width 313 height 36
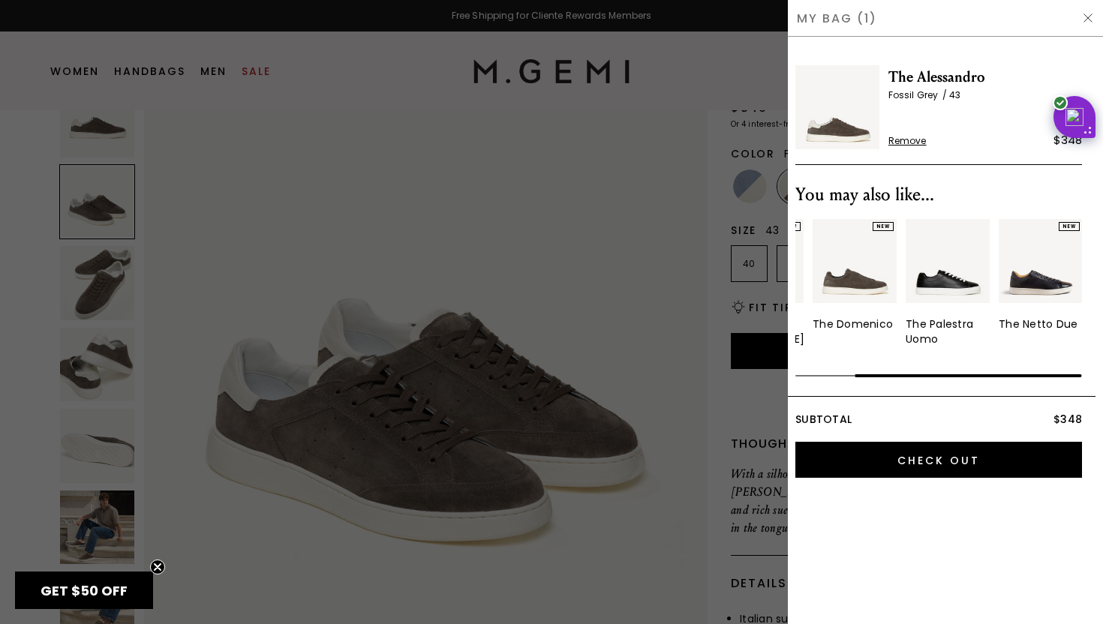
click at [1051, 266] on img "4 / 4" at bounding box center [1041, 261] width 84 height 84
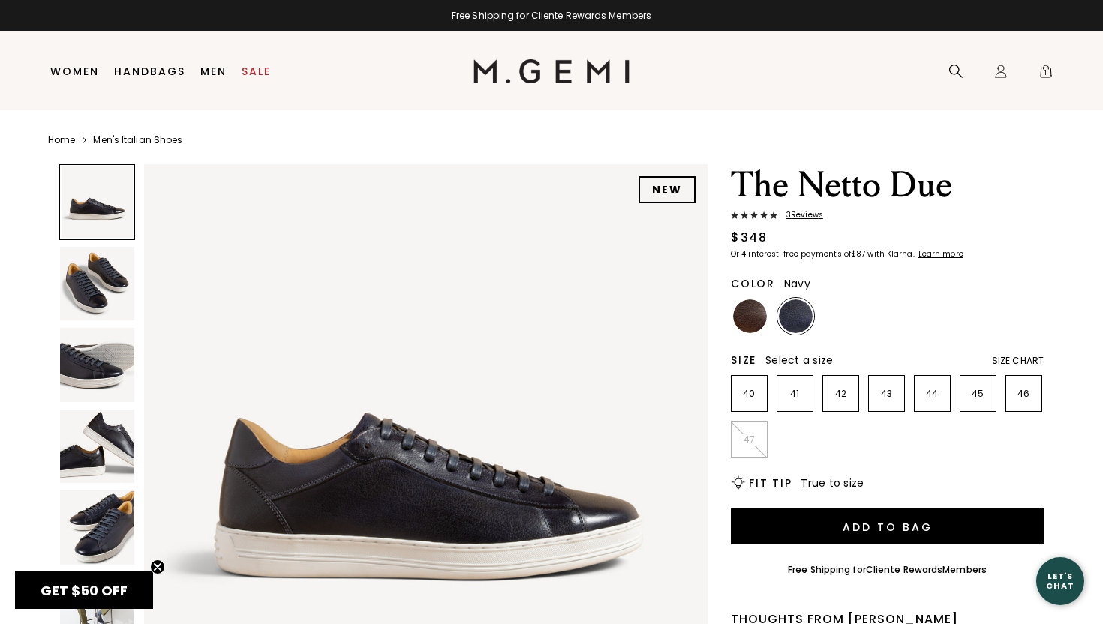
scroll to position [85, 0]
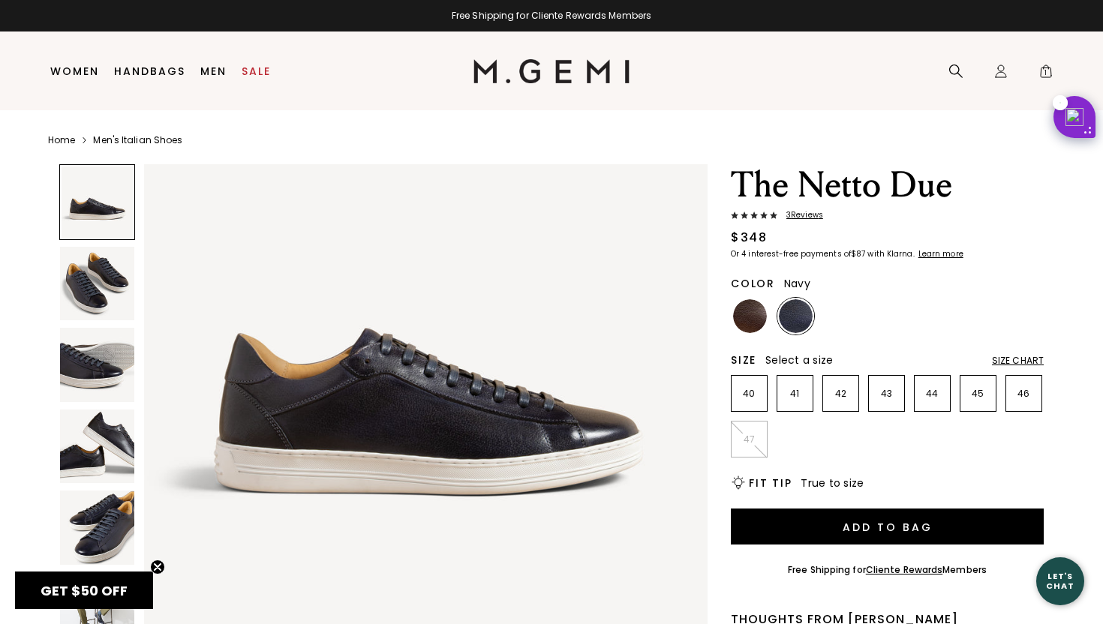
type input "[EMAIL_ADDRESS][DOMAIN_NAME]"
click at [89, 513] on img at bounding box center [97, 528] width 74 height 74
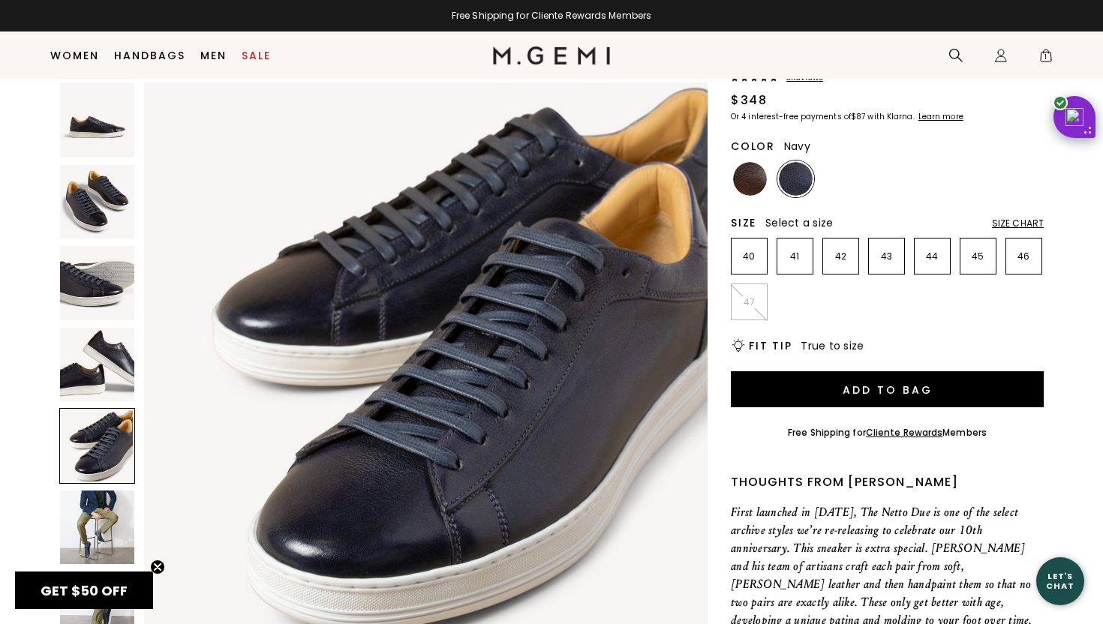
scroll to position [0, 0]
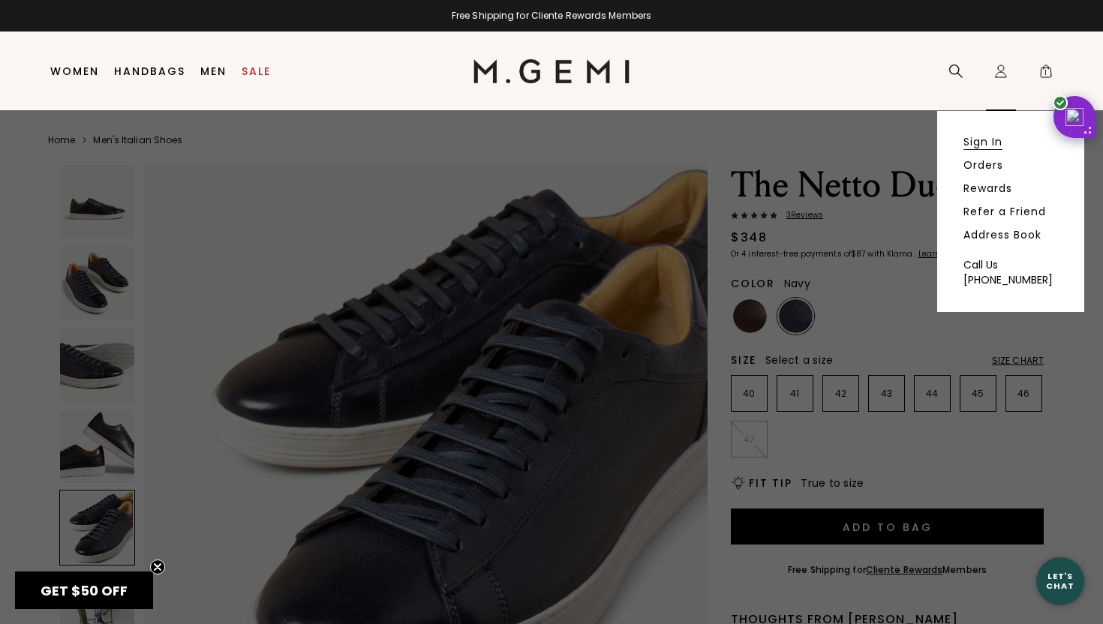
click at [985, 142] on link "Sign In" at bounding box center [983, 142] width 39 height 14
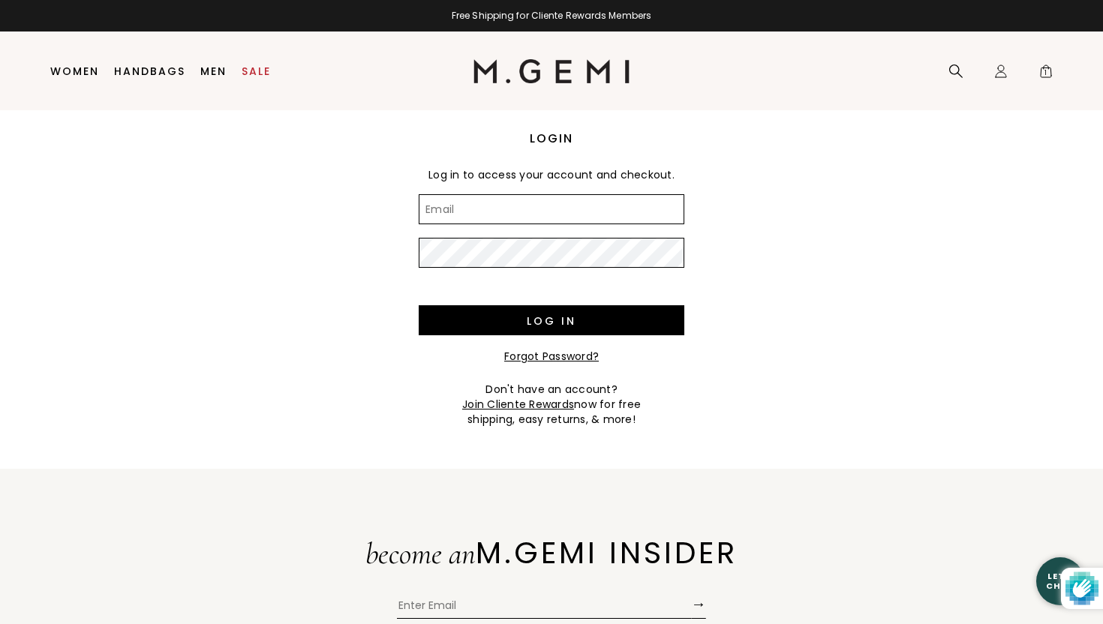
type input "[EMAIL_ADDRESS][DOMAIN_NAME]"
click at [539, 210] on input "[EMAIL_ADDRESS][DOMAIN_NAME]" at bounding box center [552, 209] width 266 height 30
click at [539, 210] on body "Press Option+1 for screen-reader mode, Option+0 to cancel Accessibility Screen-…" at bounding box center [551, 312] width 1103 height 624
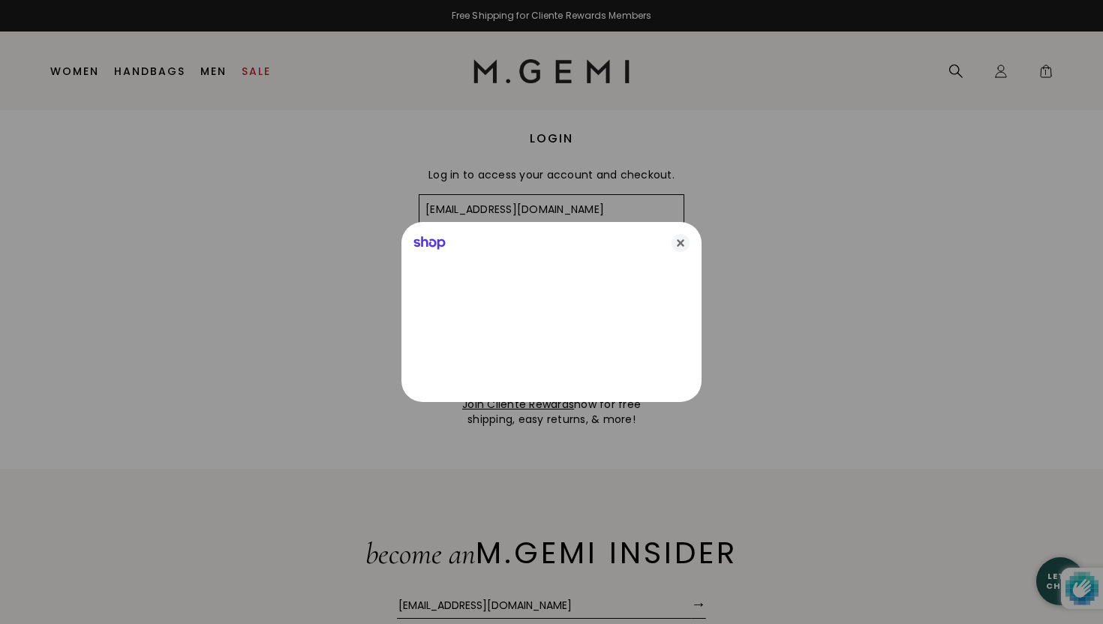
click at [539, 210] on div at bounding box center [551, 312] width 1103 height 624
click at [681, 242] on icon "Close" at bounding box center [681, 243] width 18 height 18
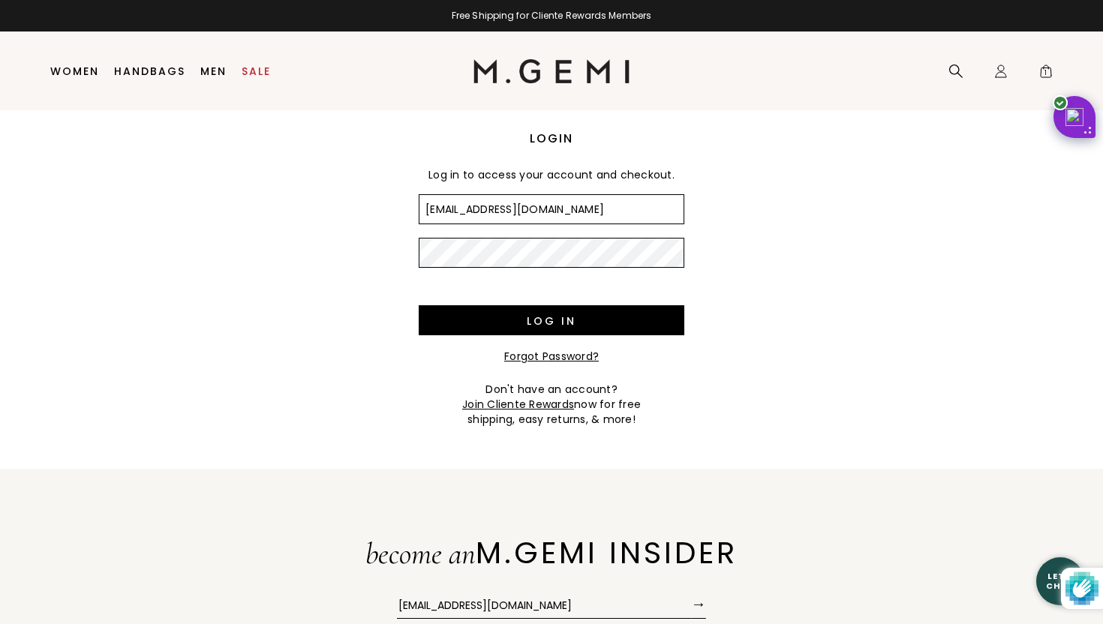
click at [609, 213] on input "[EMAIL_ADDRESS][DOMAIN_NAME]" at bounding box center [552, 209] width 266 height 30
type input "[EMAIL_ADDRESS][DOMAIN_NAME]"
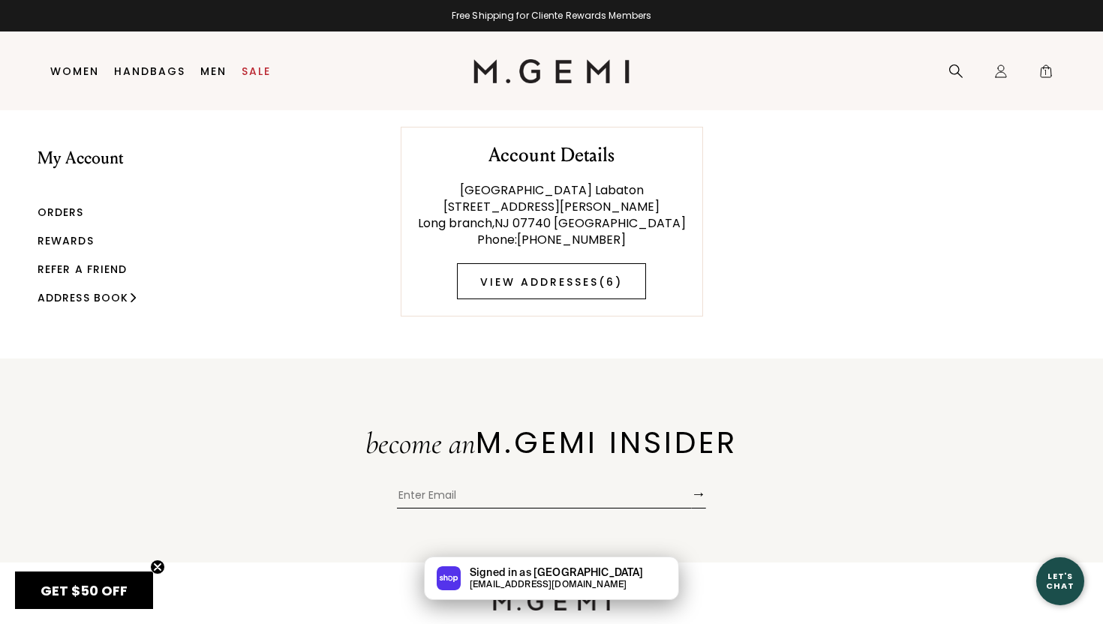
type input "[EMAIL_ADDRESS][DOMAIN_NAME]"
click at [524, 284] on link "View Addresses ( 6 )" at bounding box center [551, 281] width 189 height 36
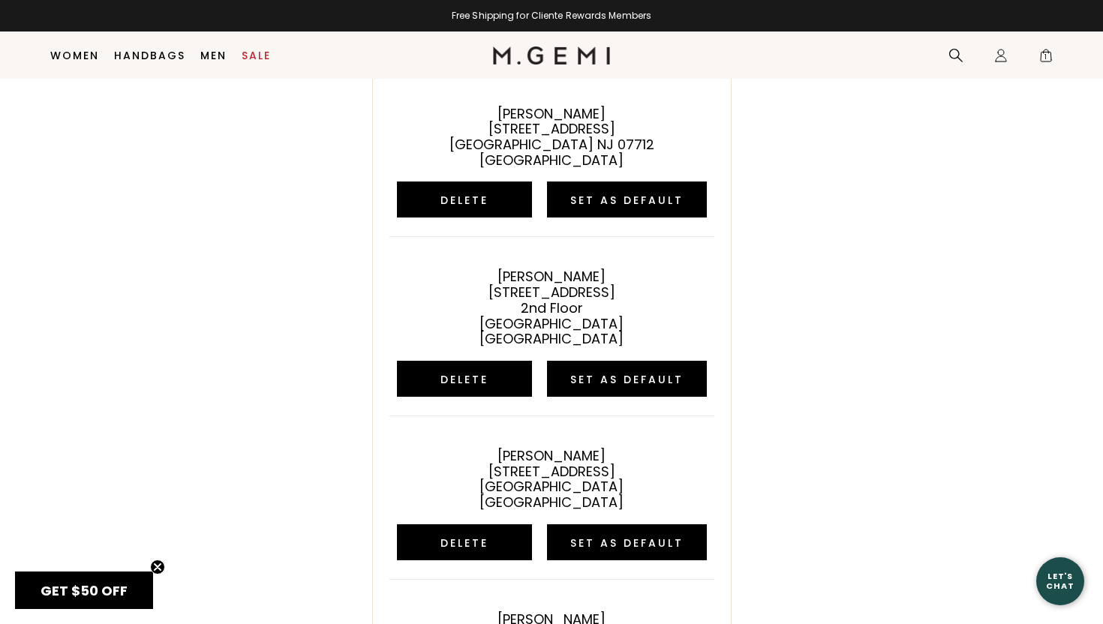
scroll to position [101, 0]
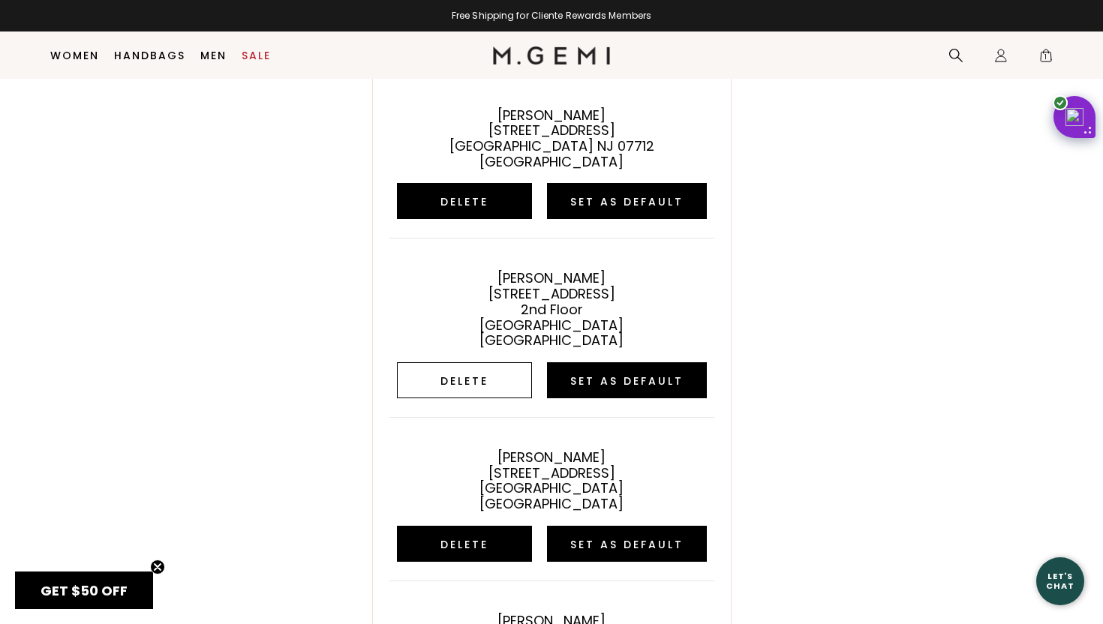
type input "[EMAIL_ADDRESS][DOMAIN_NAME]"
click at [491, 386] on button "Delete" at bounding box center [464, 380] width 135 height 36
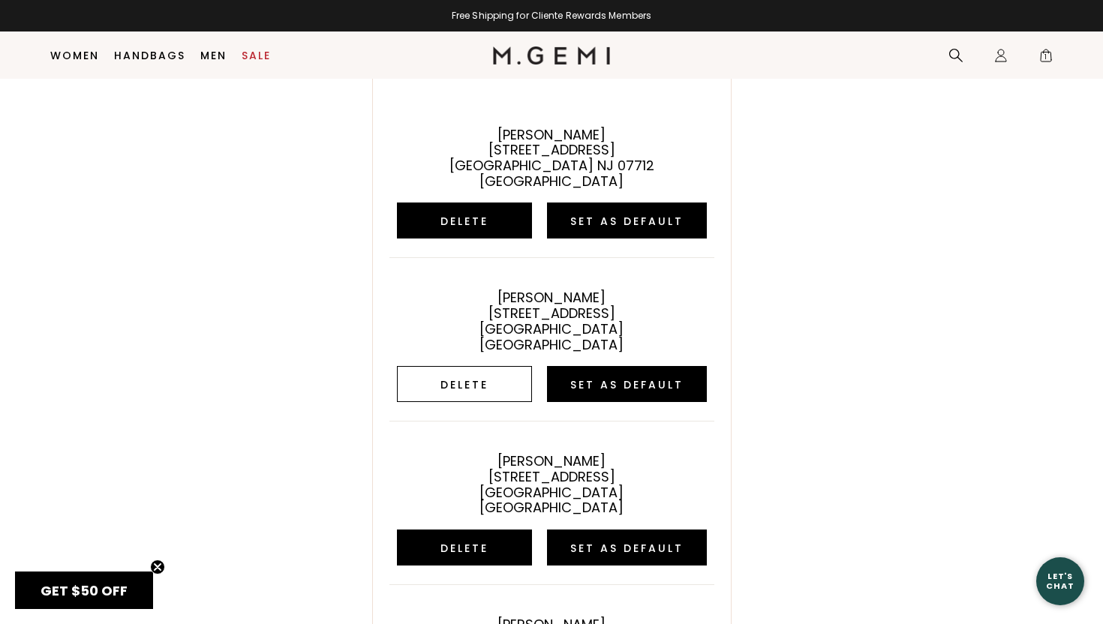
scroll to position [77, 0]
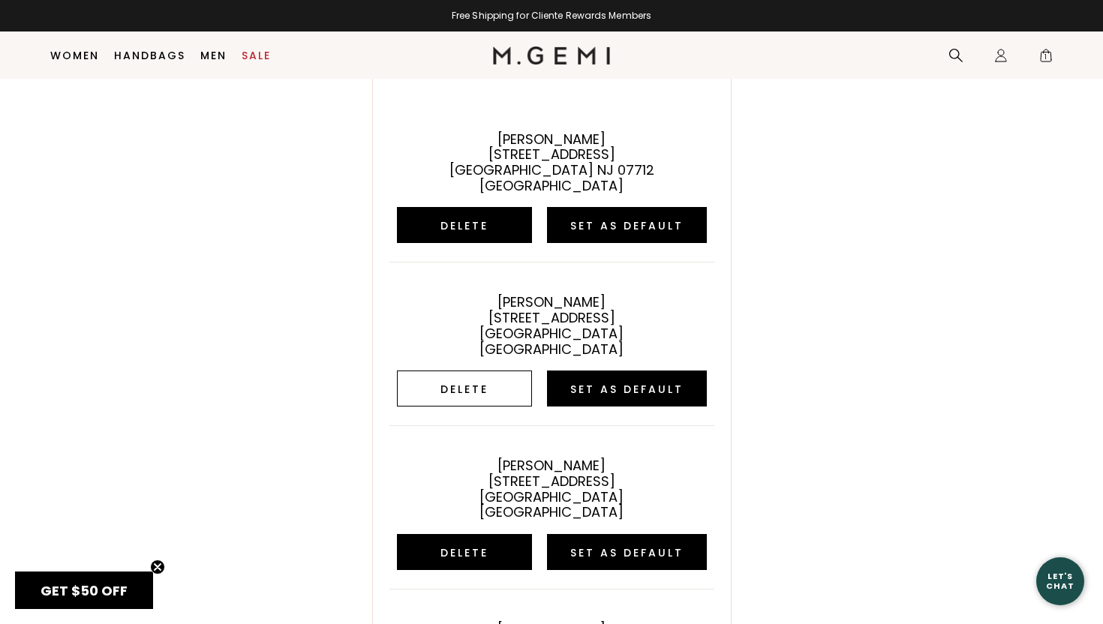
type input "[EMAIL_ADDRESS][DOMAIN_NAME]"
click at [470, 392] on button "Delete" at bounding box center [464, 389] width 135 height 36
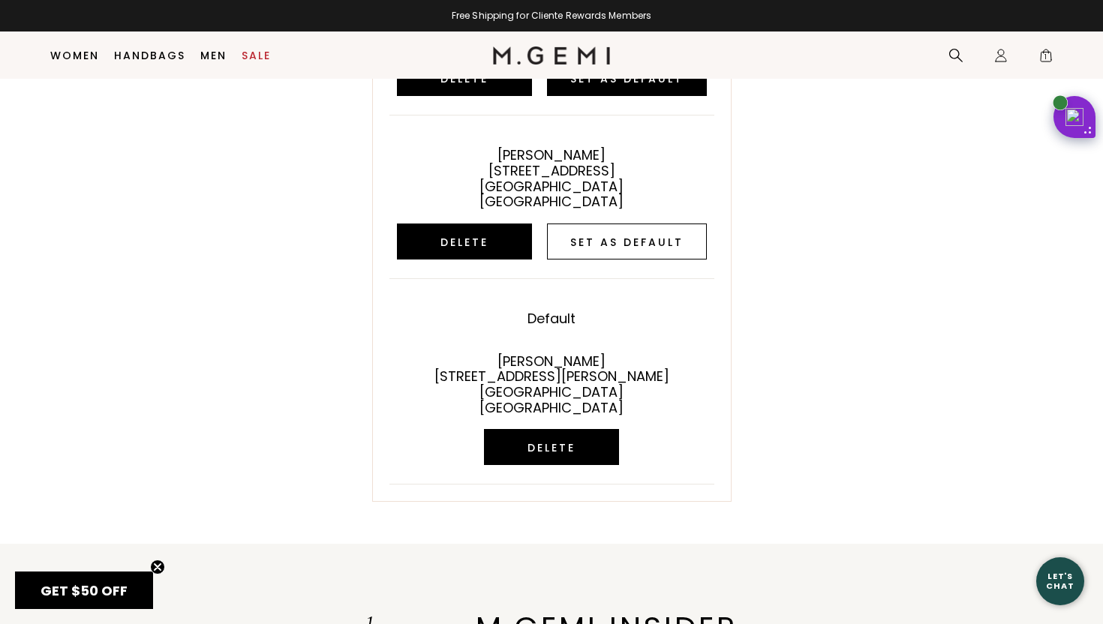
scroll to position [399, 0]
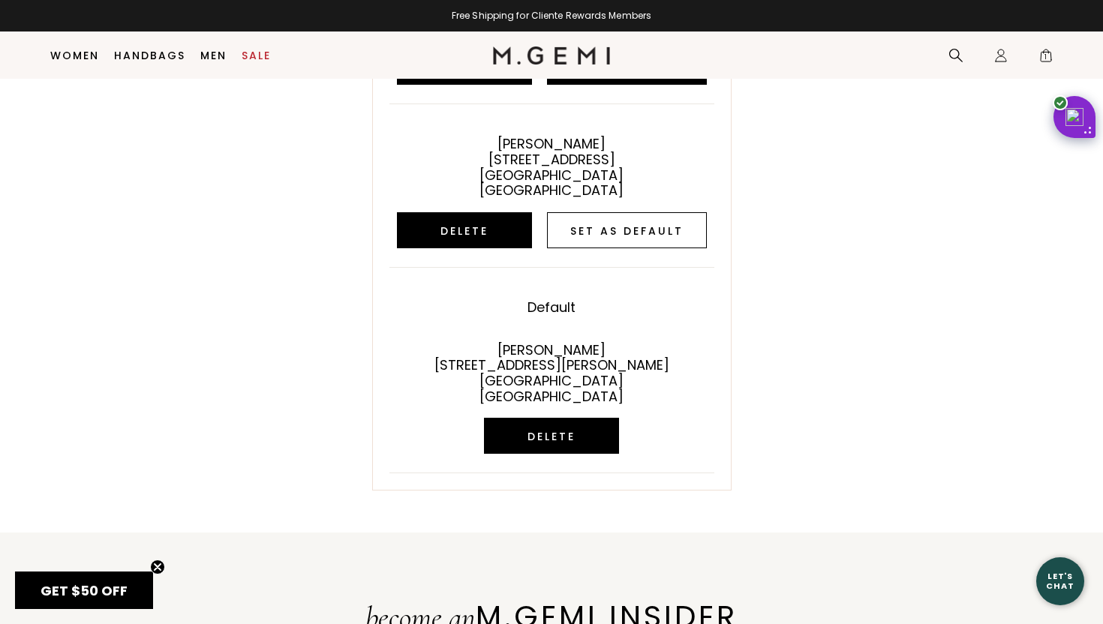
type input "[EMAIL_ADDRESS][DOMAIN_NAME]"
click at [666, 238] on button "Set as default" at bounding box center [627, 230] width 160 height 36
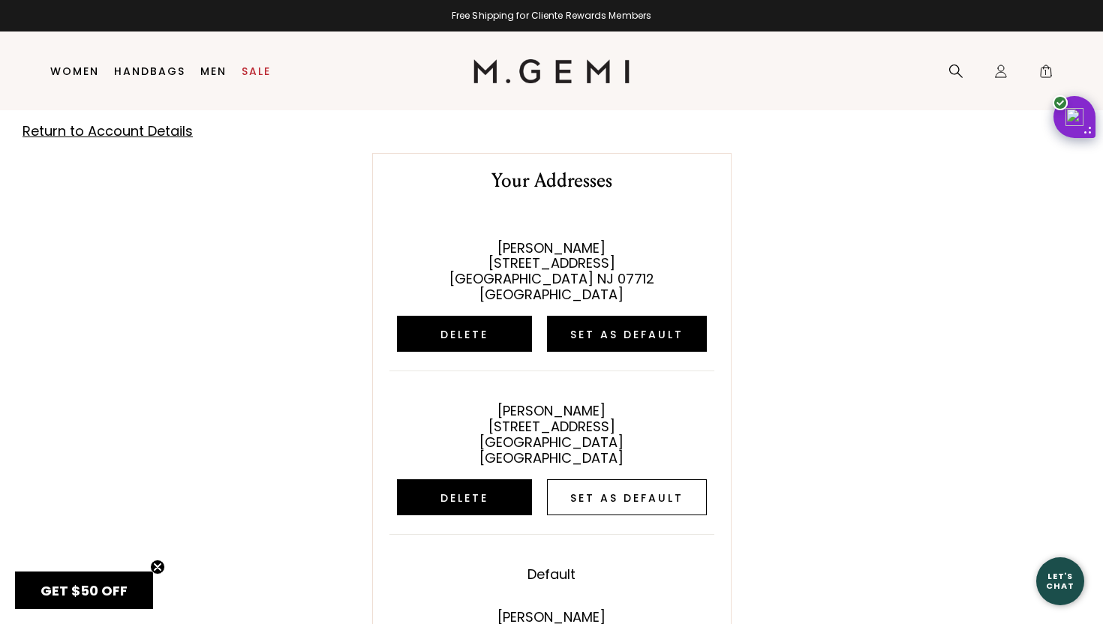
type input "[EMAIL_ADDRESS][DOMAIN_NAME]"
click at [588, 503] on button "Set as default" at bounding box center [627, 498] width 160 height 36
